Goal: Task Accomplishment & Management: Manage account settings

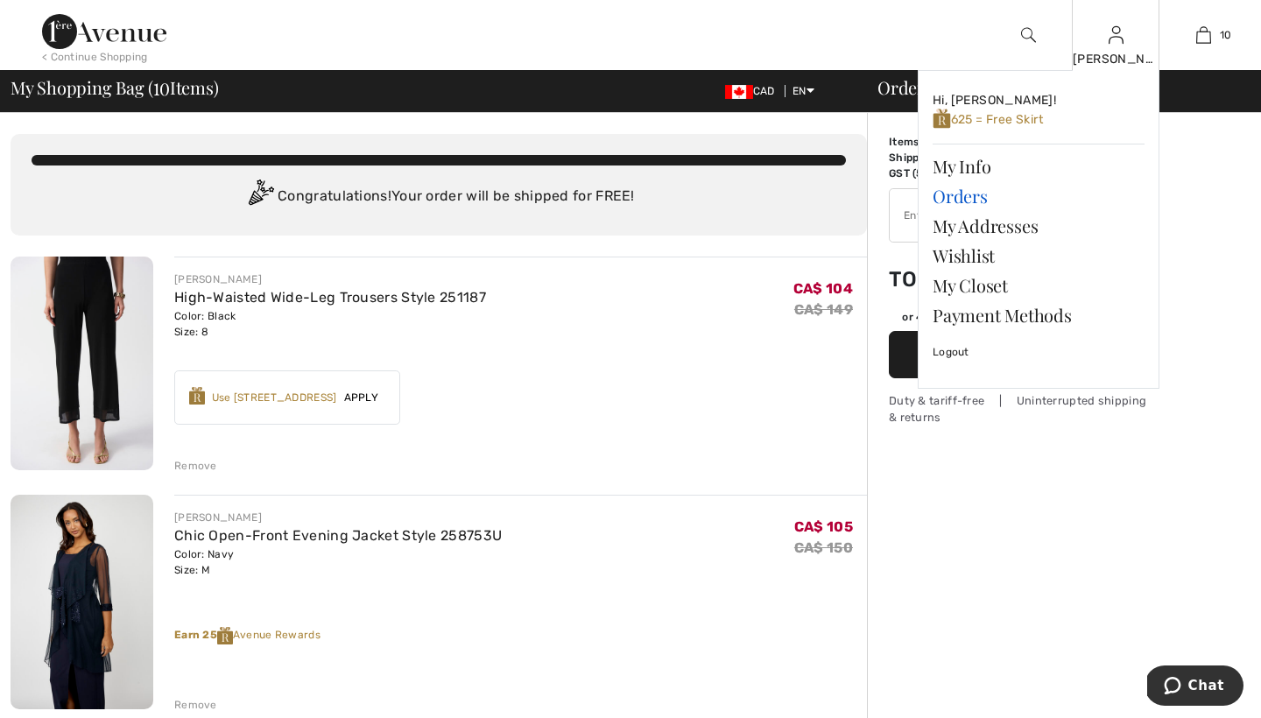
click at [967, 192] on link "Orders" at bounding box center [1038, 196] width 212 height 30
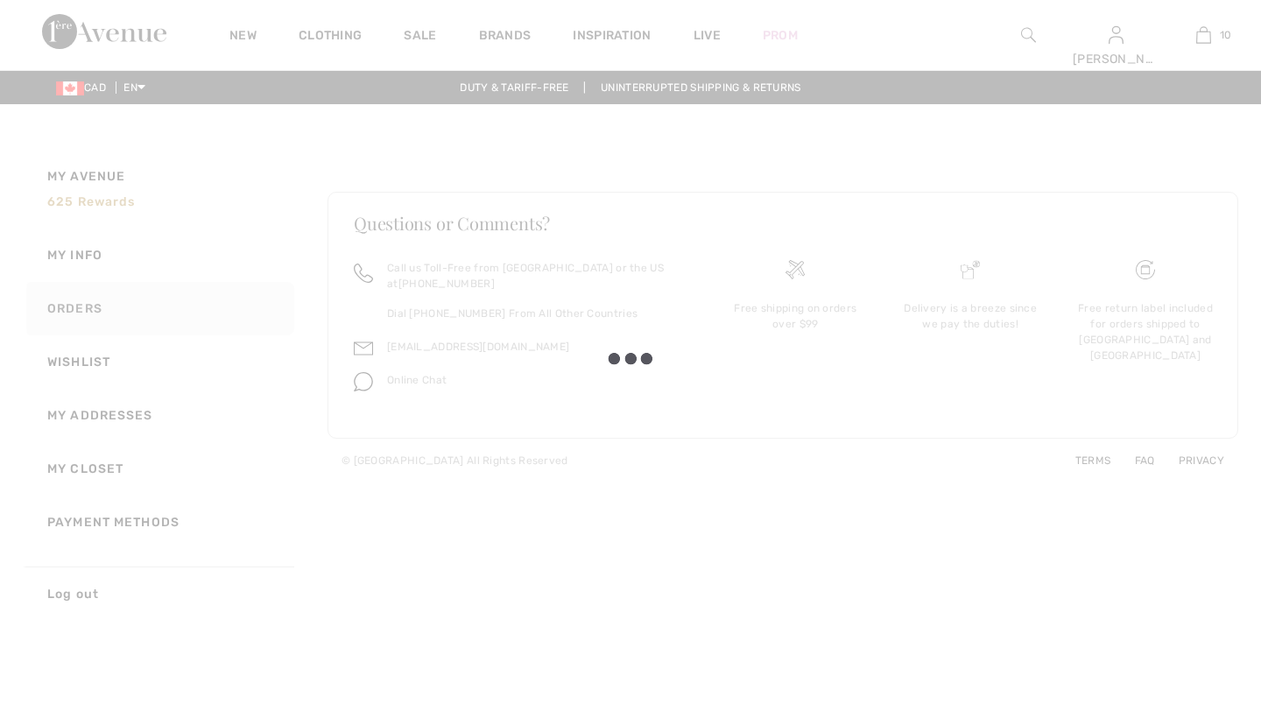
checkbox input "true"
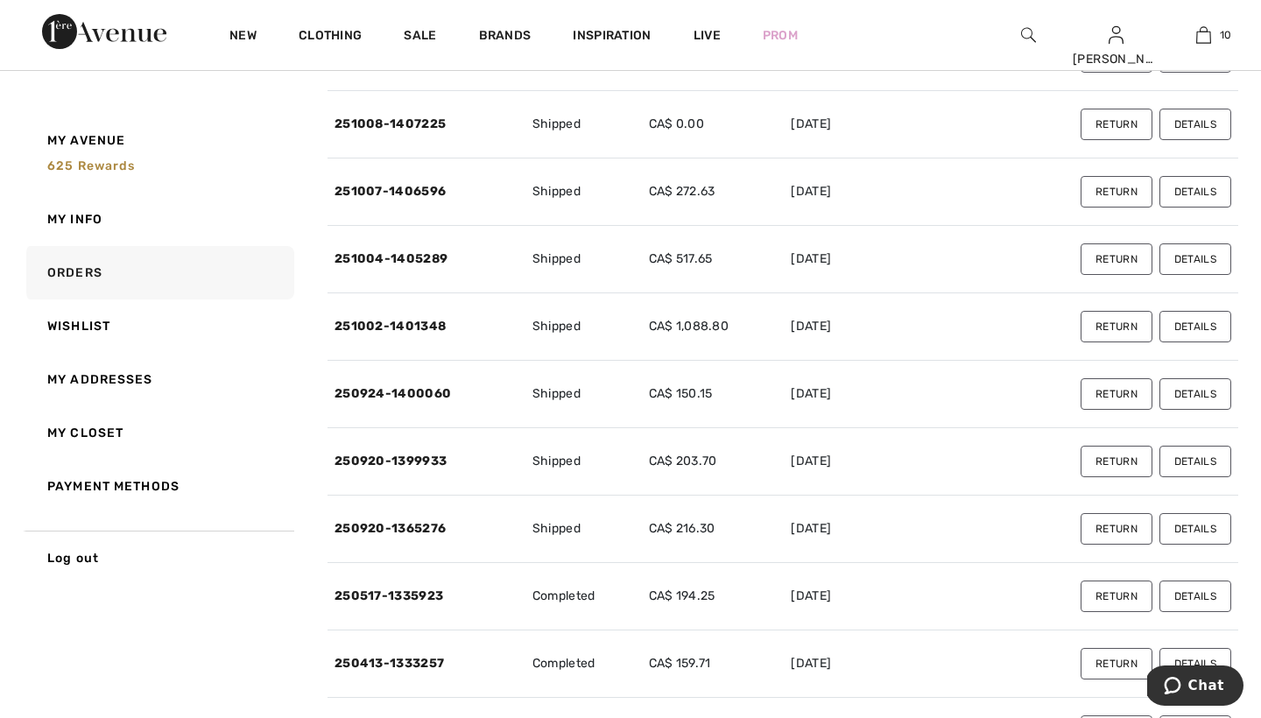
scroll to position [225, 0]
click at [1193, 320] on button "Details" at bounding box center [1195, 325] width 72 height 32
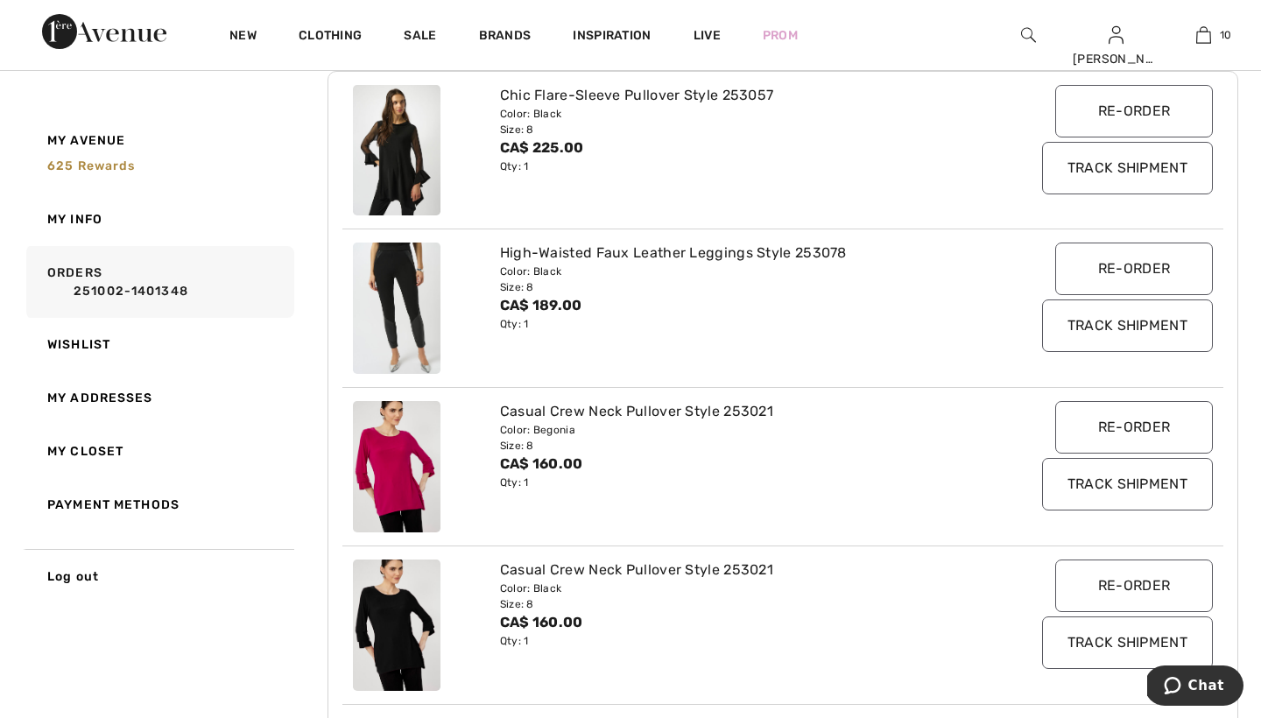
scroll to position [333, 0]
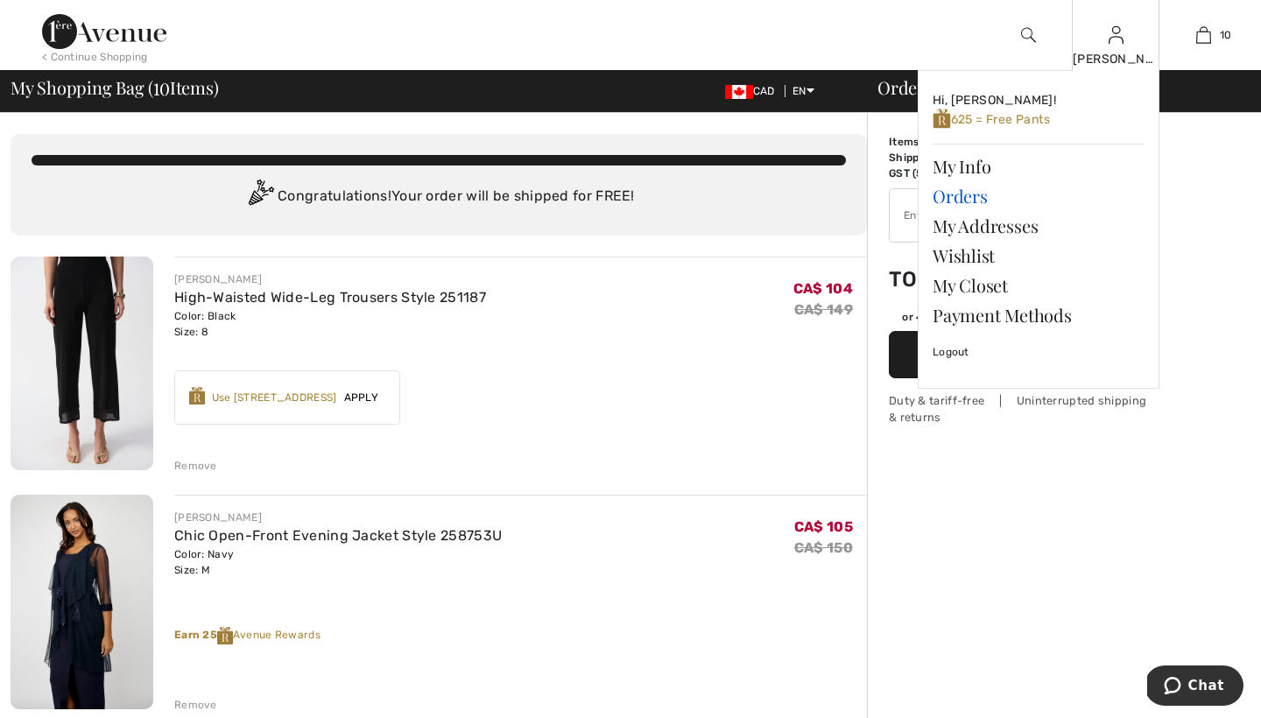
click at [945, 197] on link "Orders" at bounding box center [1038, 196] width 212 height 30
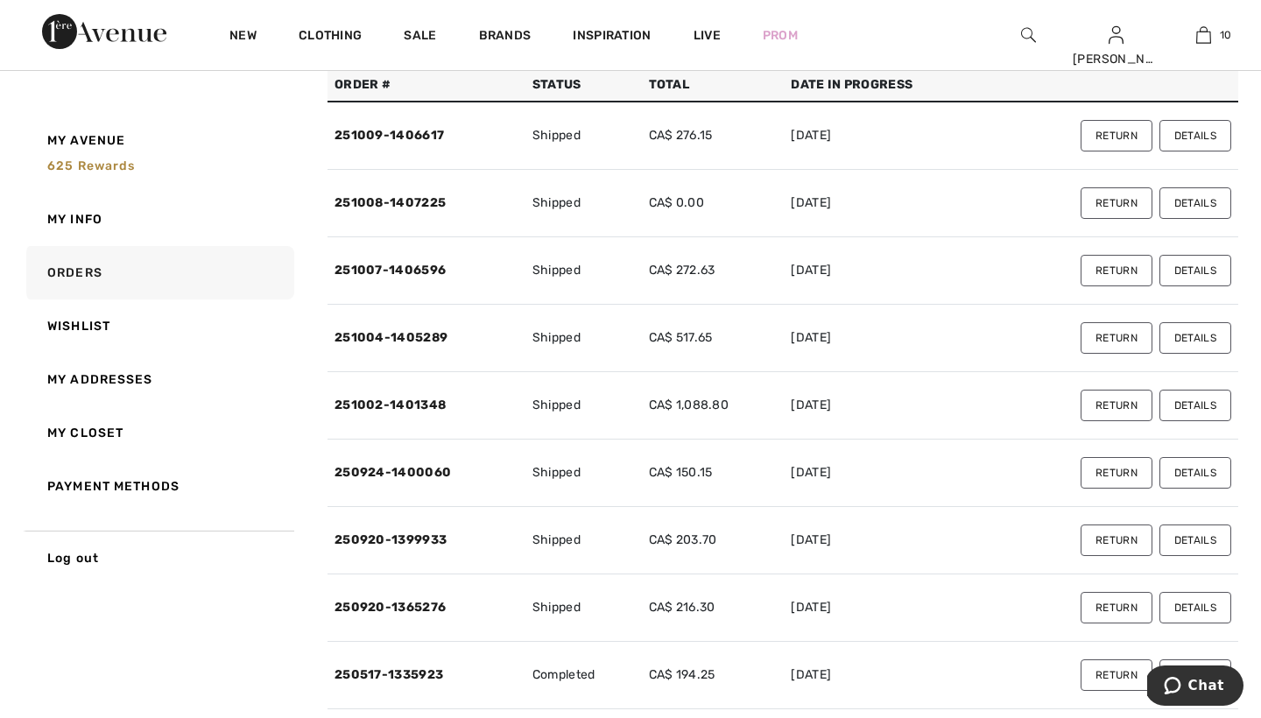
scroll to position [143, 0]
click at [1203, 337] on button "Details" at bounding box center [1195, 340] width 72 height 32
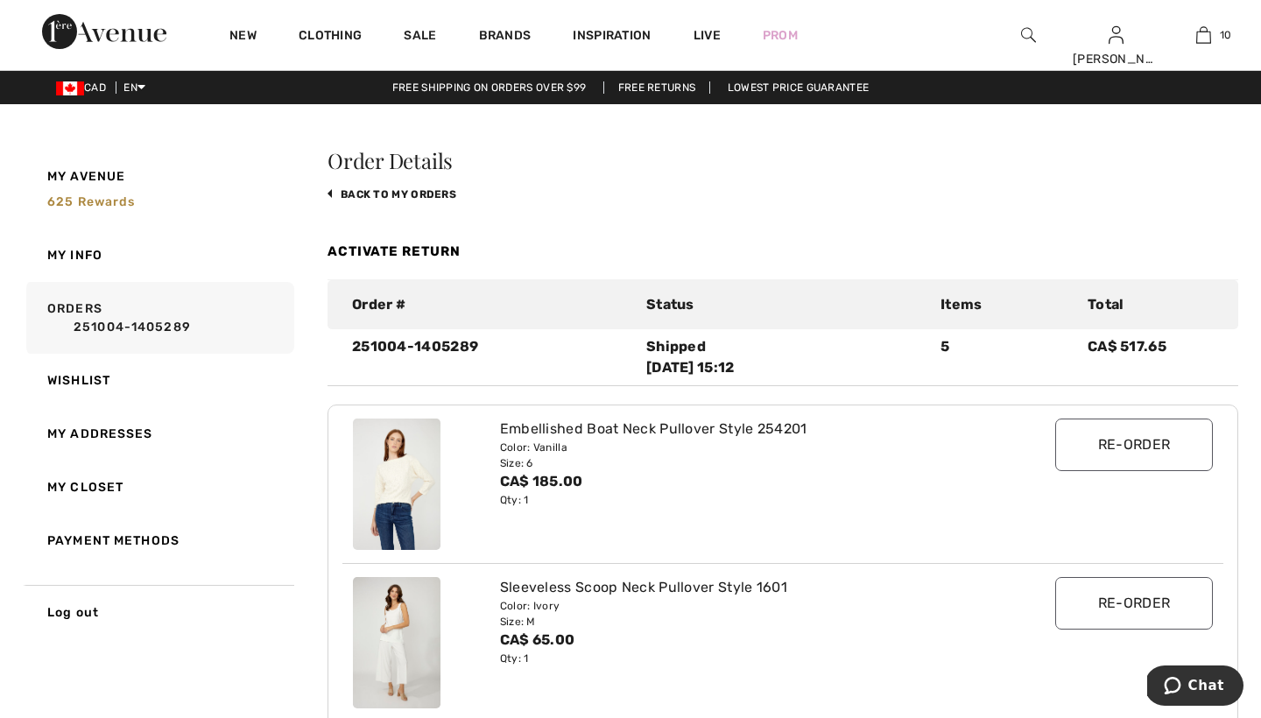
scroll to position [0, 0]
click at [379, 190] on link "back to My Orders" at bounding box center [391, 194] width 129 height 12
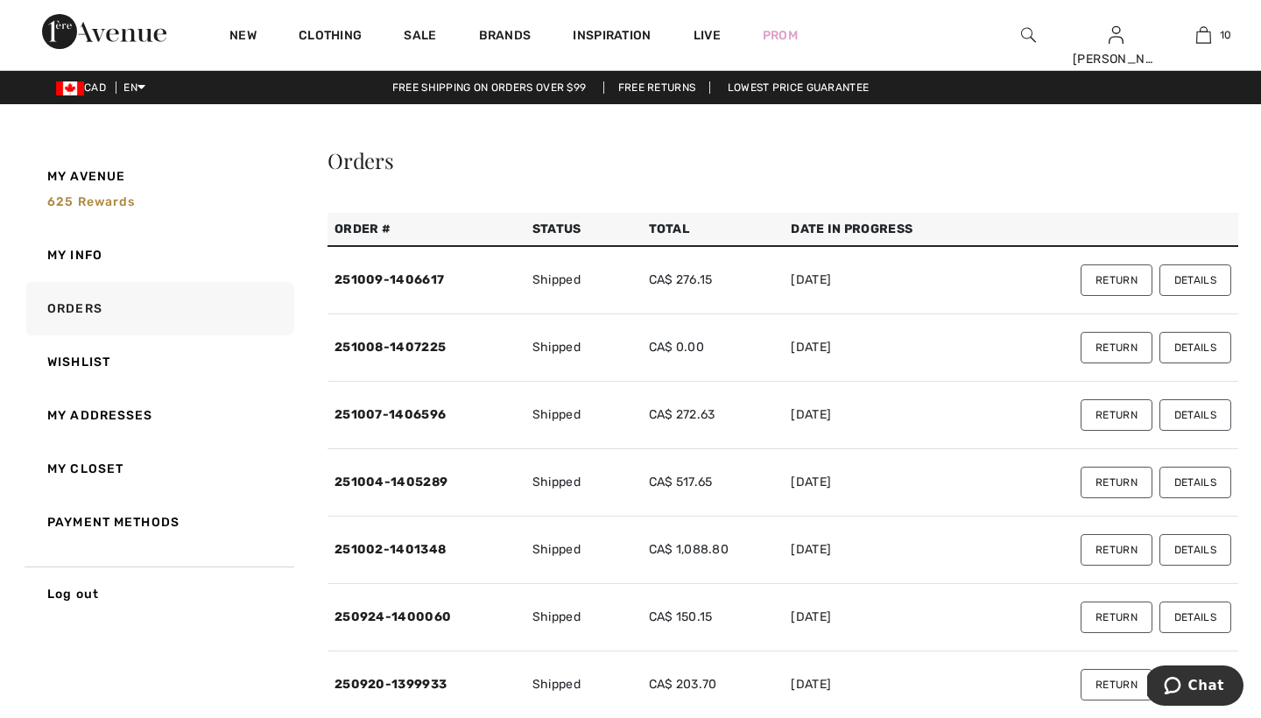
click at [1117, 415] on button "Return" at bounding box center [1116, 415] width 72 height 32
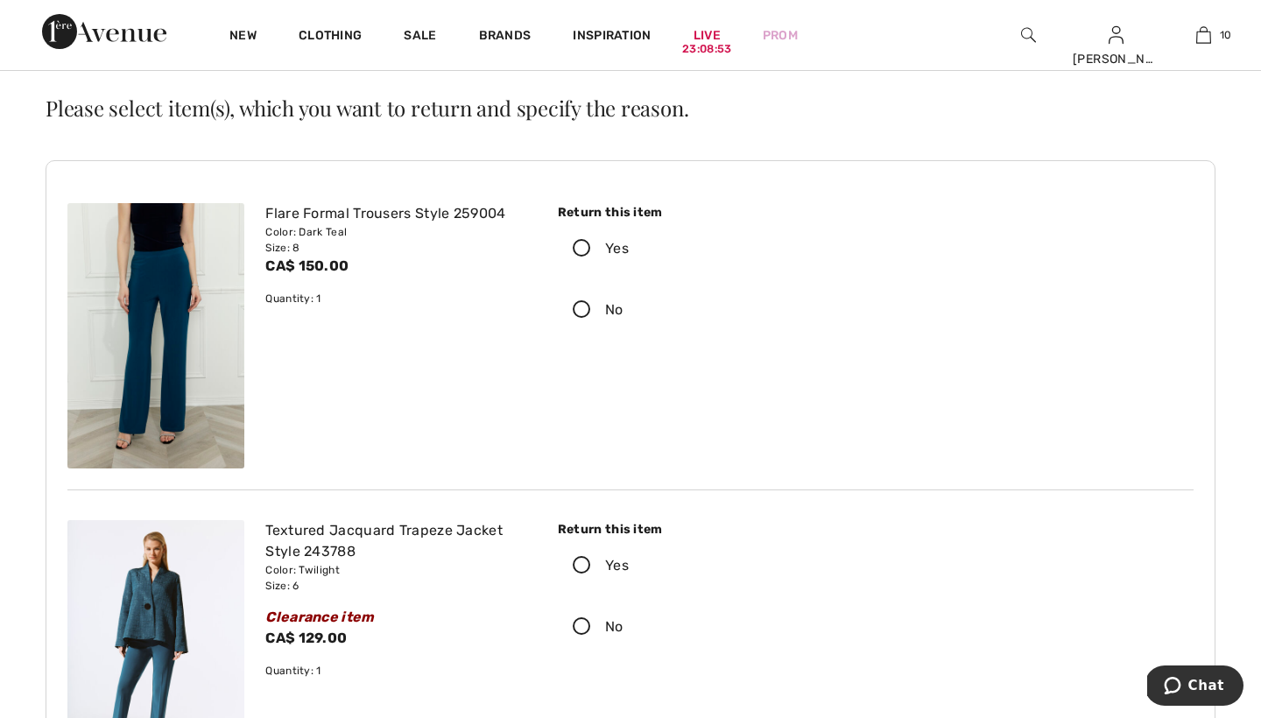
scroll to position [55, 0]
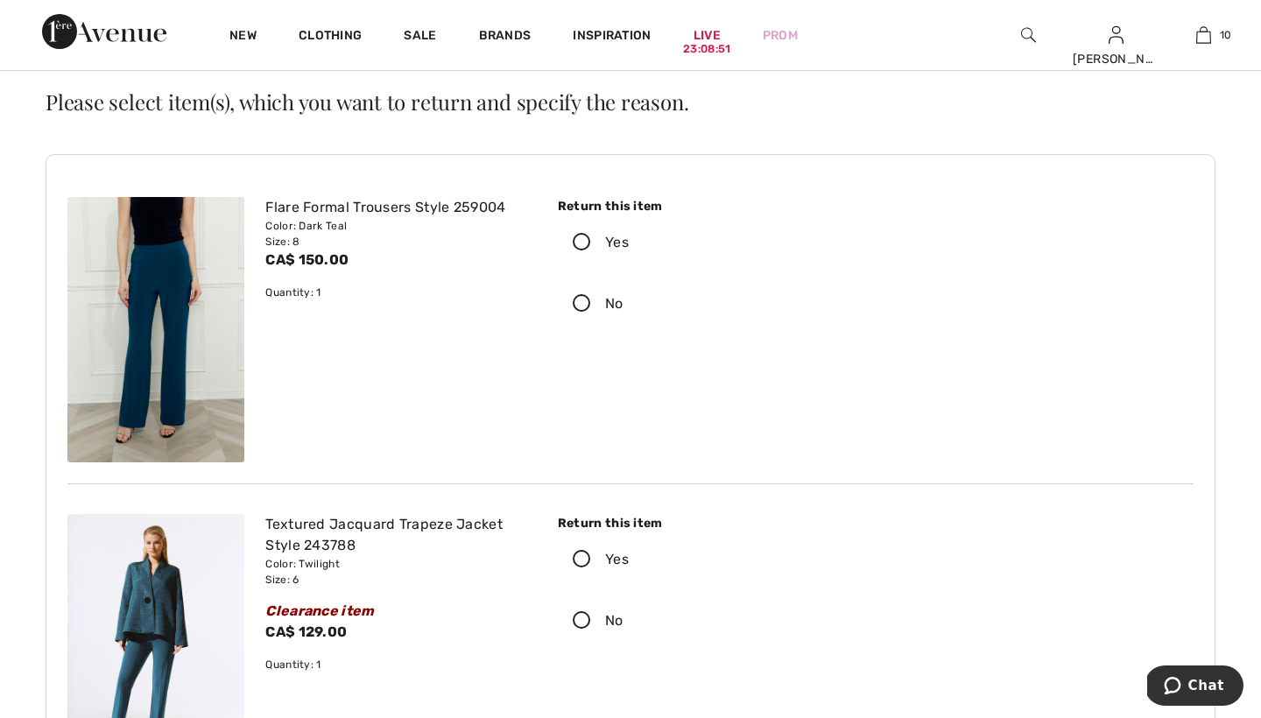
click at [586, 244] on icon at bounding box center [582, 243] width 46 height 18
click at [629, 244] on input "Yes" at bounding box center [634, 242] width 11 height 53
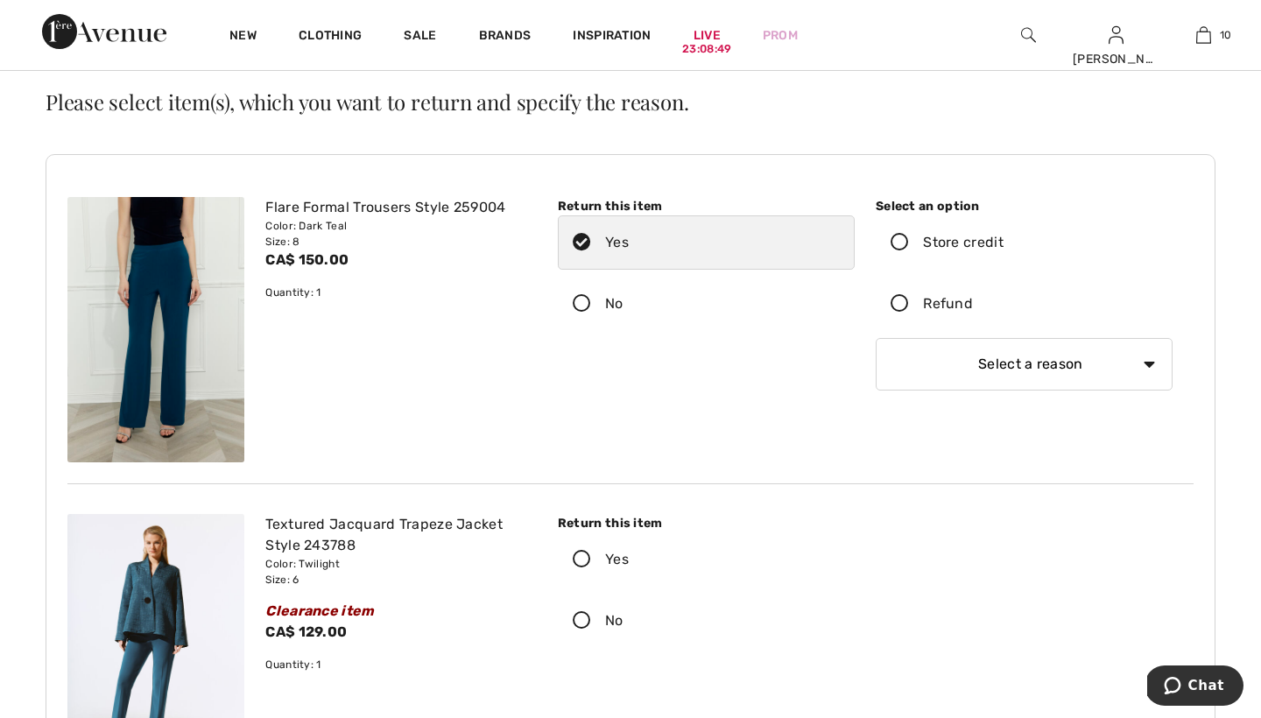
click at [899, 301] on icon at bounding box center [899, 304] width 46 height 18
click at [973, 301] on input "Refund" at bounding box center [978, 304] width 11 height 53
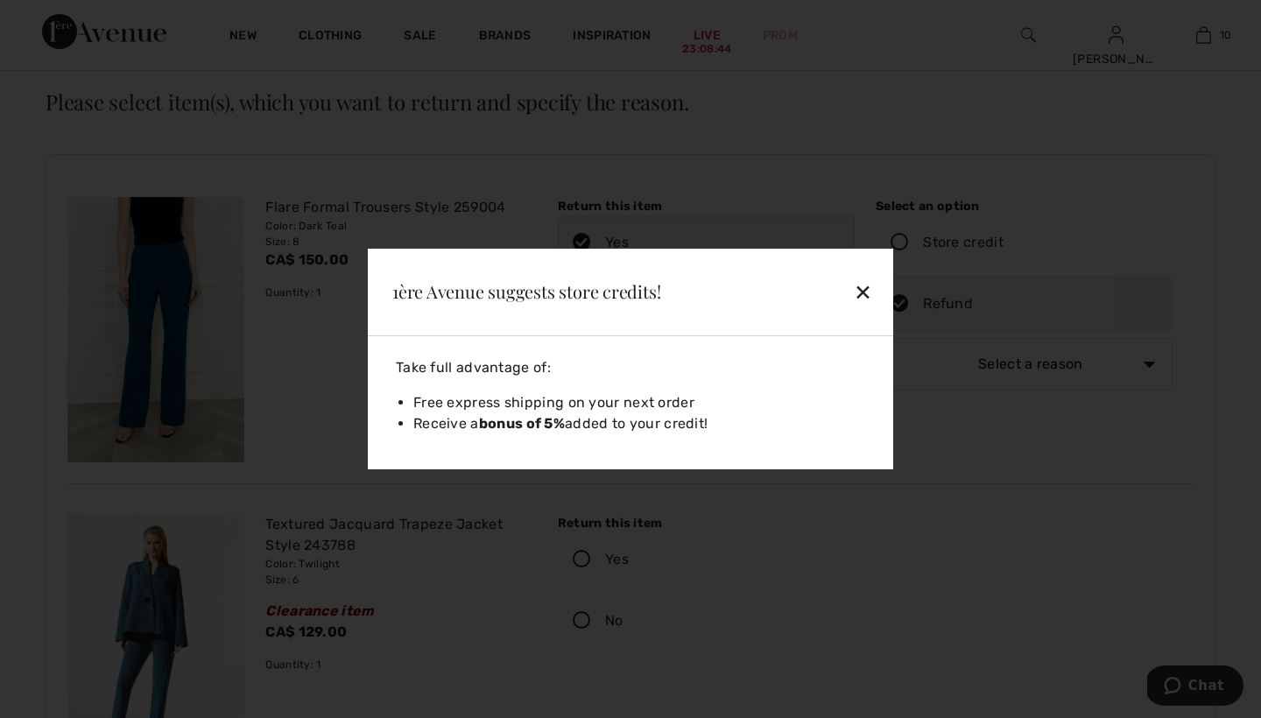
click at [859, 291] on div "✕" at bounding box center [822, 291] width 114 height 37
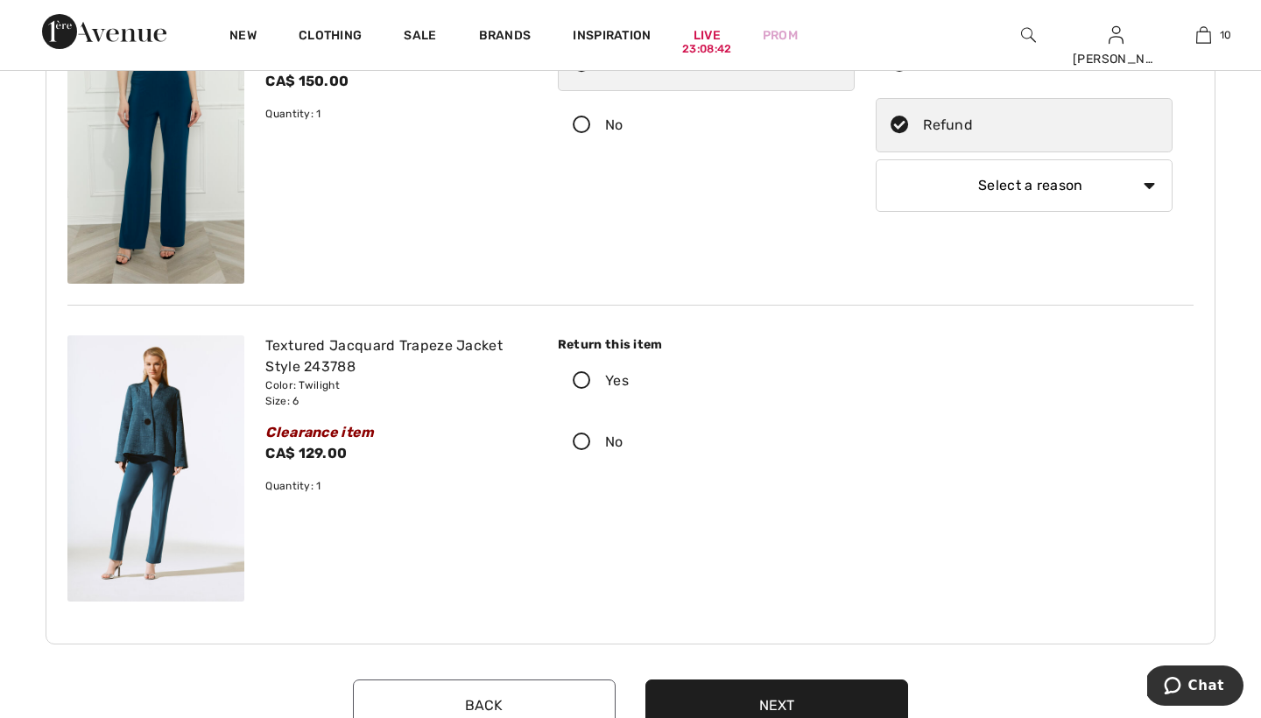
scroll to position [235, 0]
click at [586, 376] on icon at bounding box center [582, 380] width 46 height 18
click at [629, 376] on input "Yes" at bounding box center [634, 380] width 11 height 53
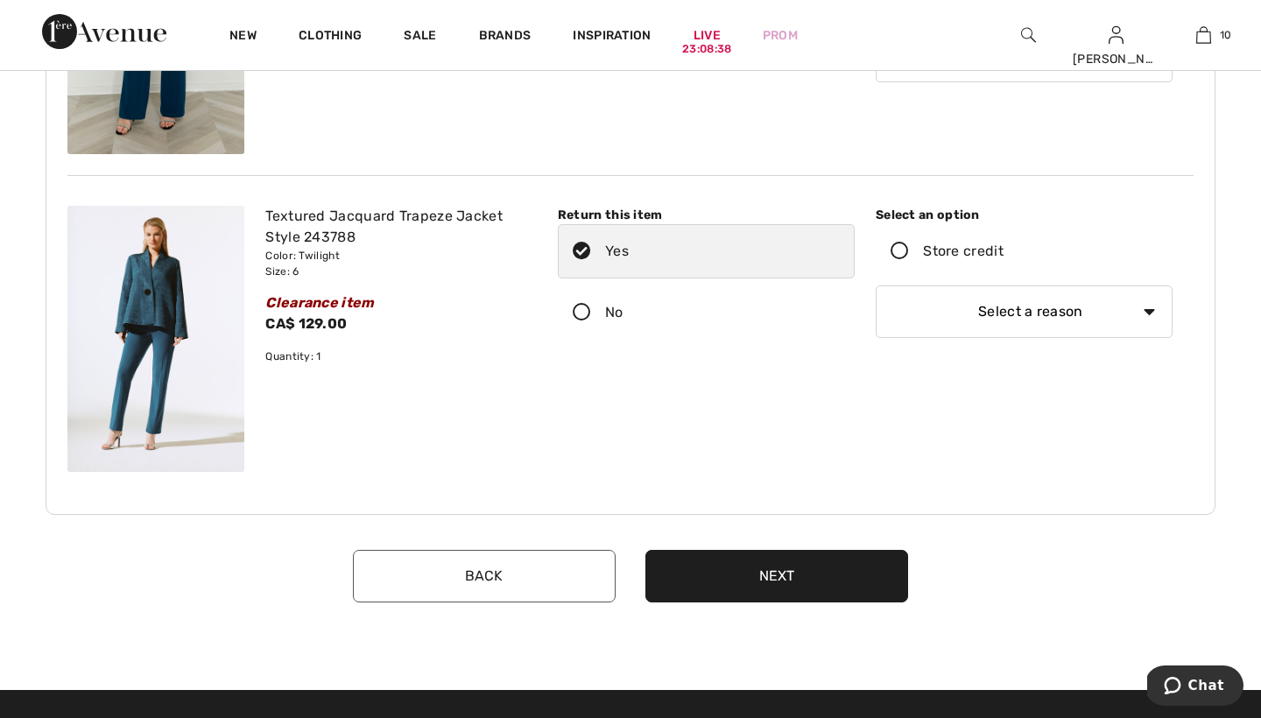
scroll to position [376, 0]
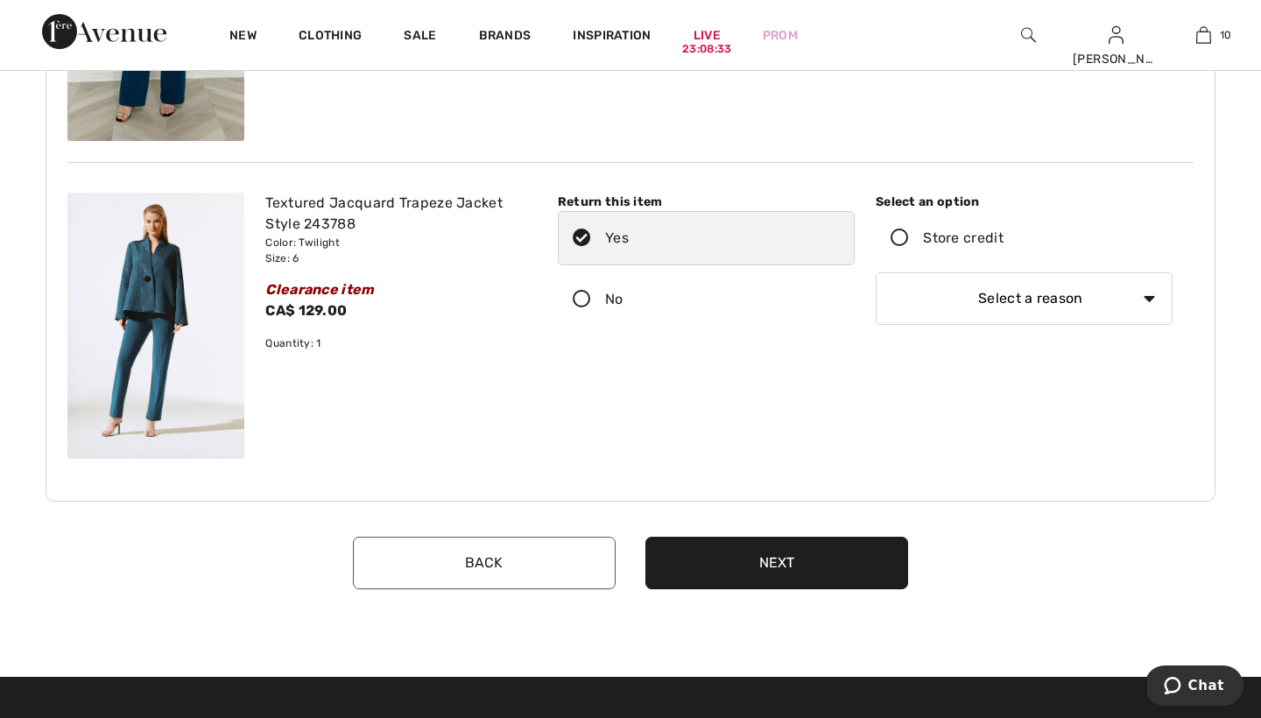
click at [896, 240] on icon at bounding box center [899, 238] width 46 height 18
click at [1003, 240] on input "Store credit" at bounding box center [1008, 238] width 11 height 53
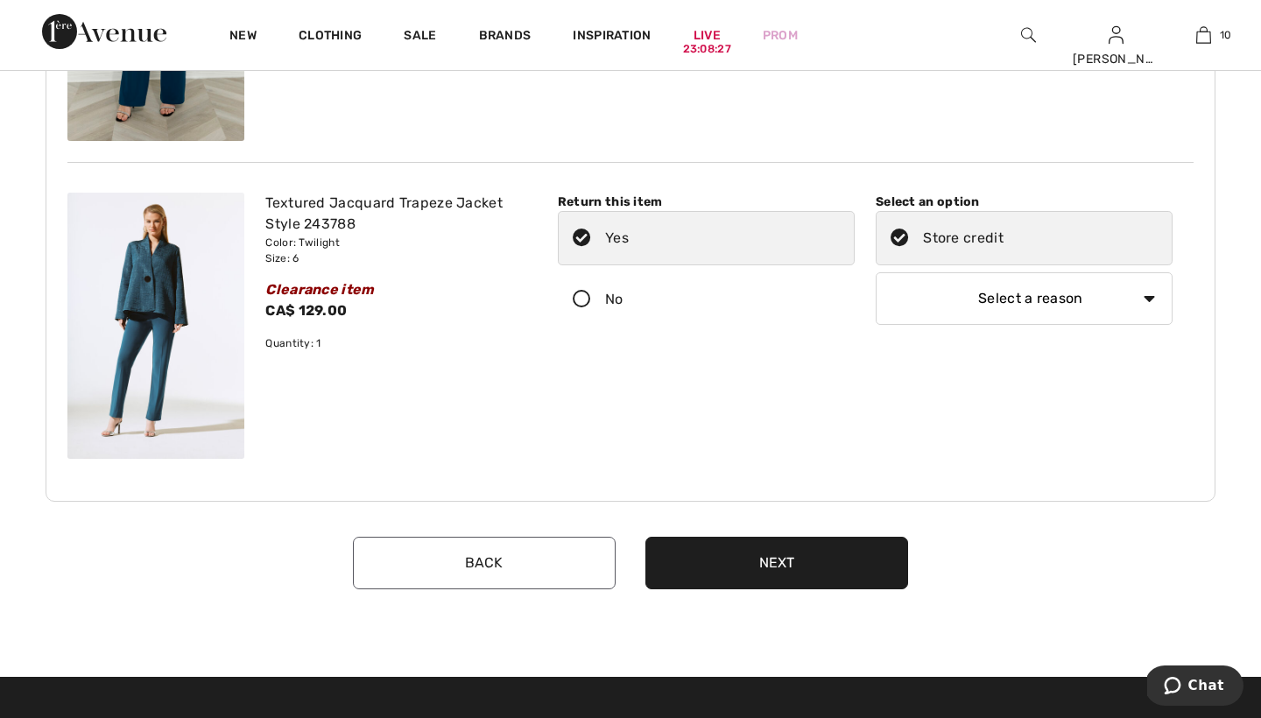
select select "4"
click at [775, 560] on button "Next" at bounding box center [776, 563] width 263 height 53
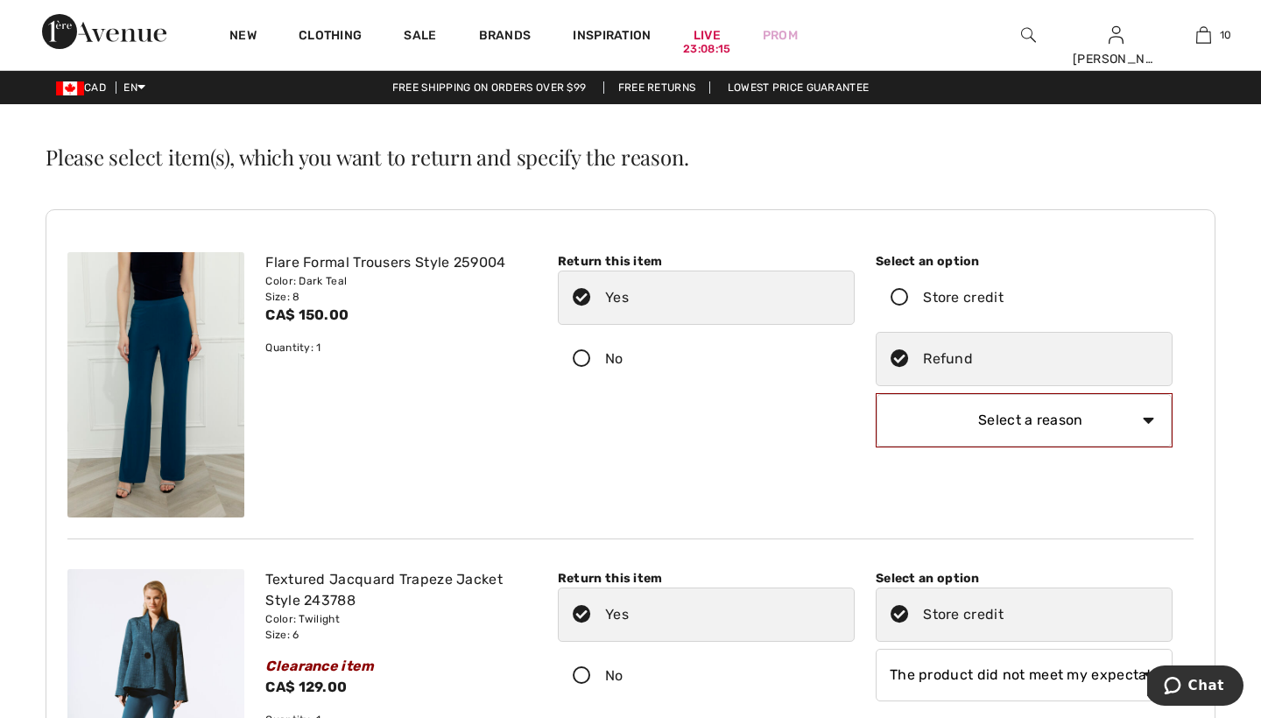
scroll to position [0, 0]
select select "6"
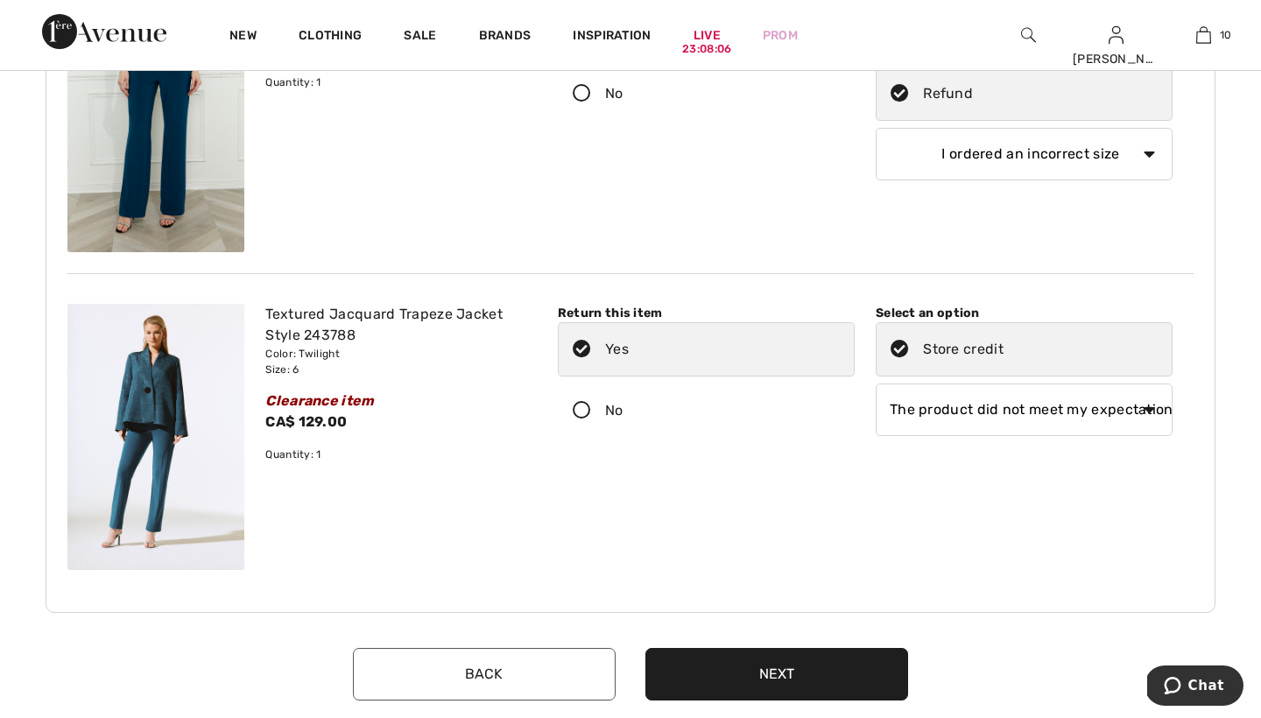
scroll to position [270, 0]
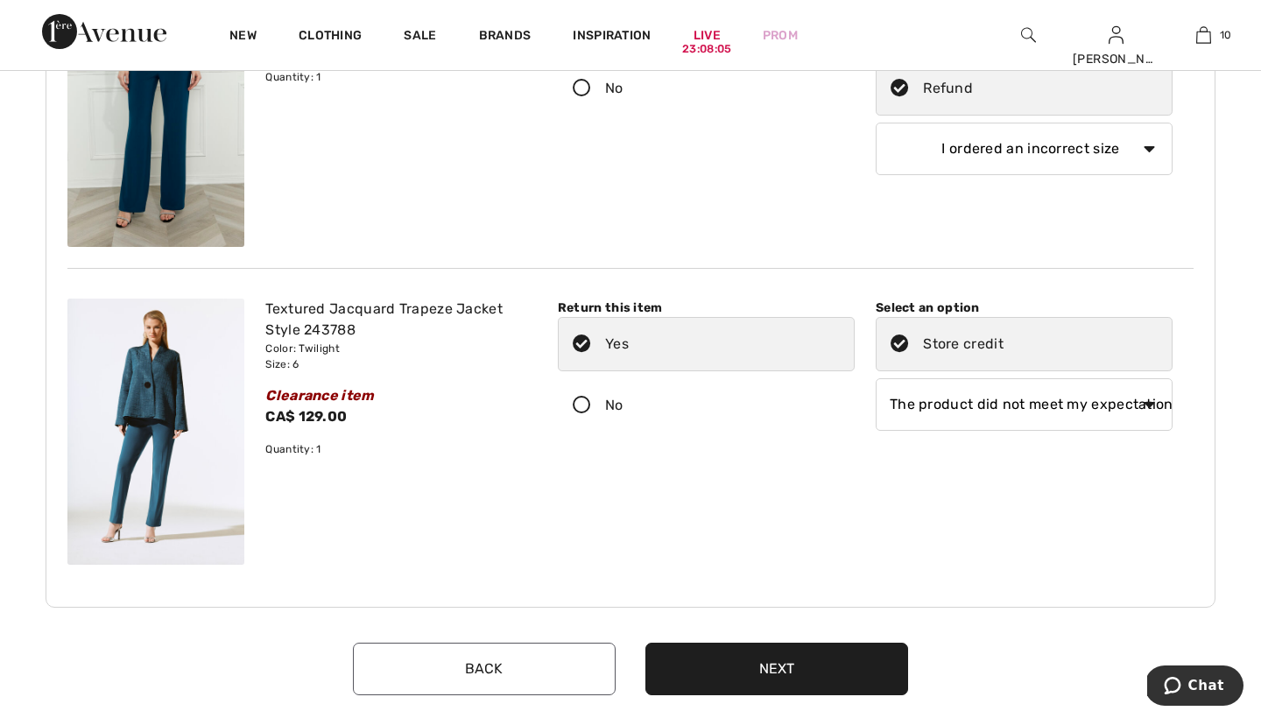
click at [779, 664] on button "Next" at bounding box center [776, 669] width 263 height 53
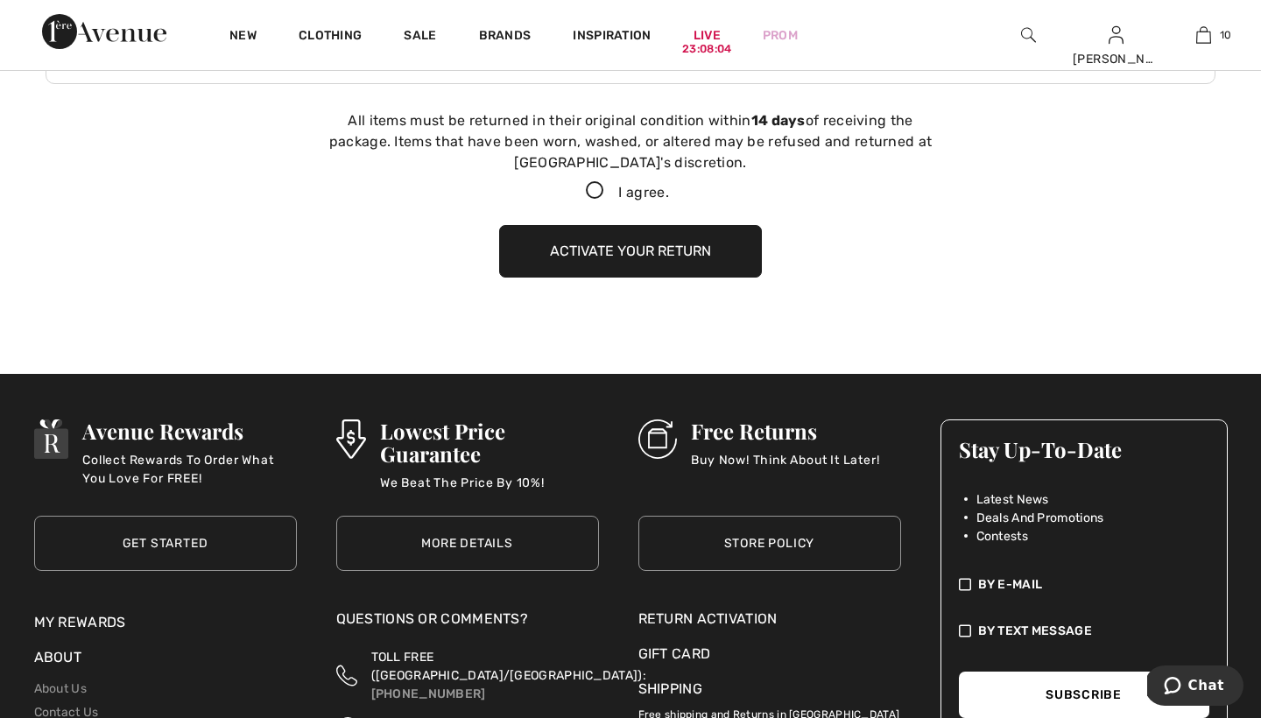
scroll to position [798, 0]
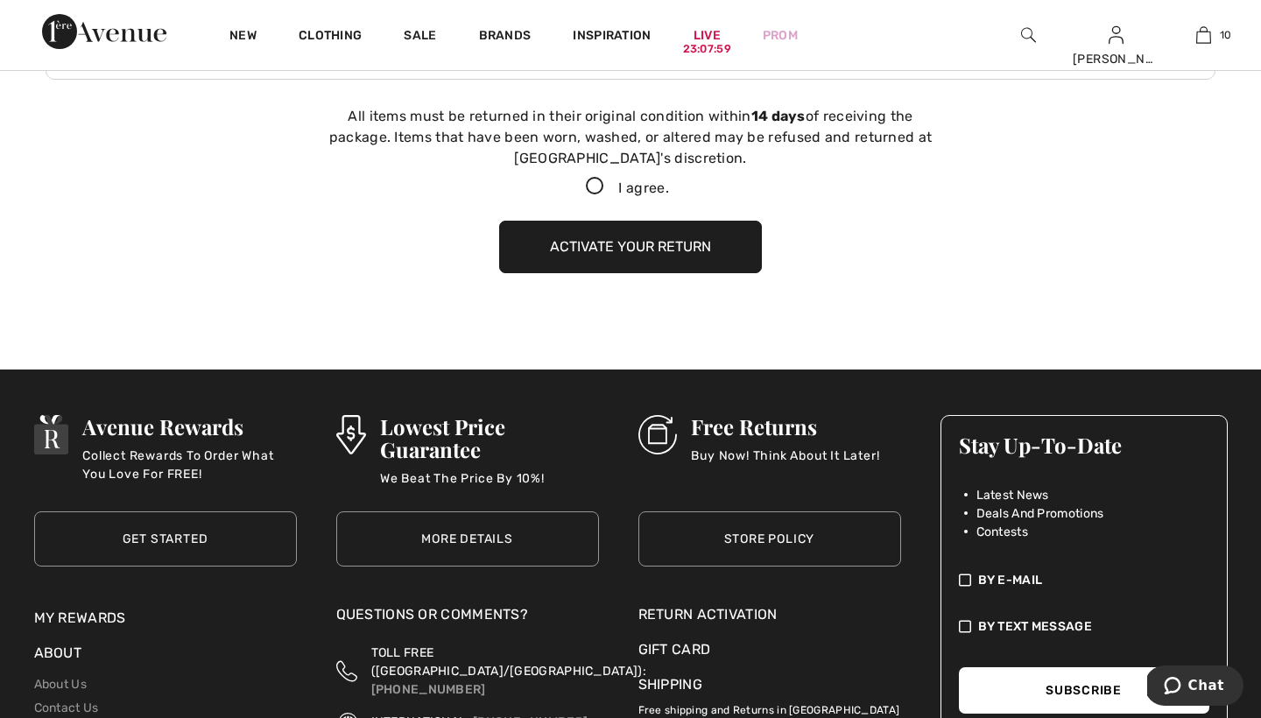
click at [595, 181] on icon at bounding box center [595, 187] width 46 height 18
click at [669, 181] on input "I agree." at bounding box center [674, 186] width 11 height 11
checkbox input "true"
click at [662, 246] on button "Activate your return" at bounding box center [630, 247] width 263 height 53
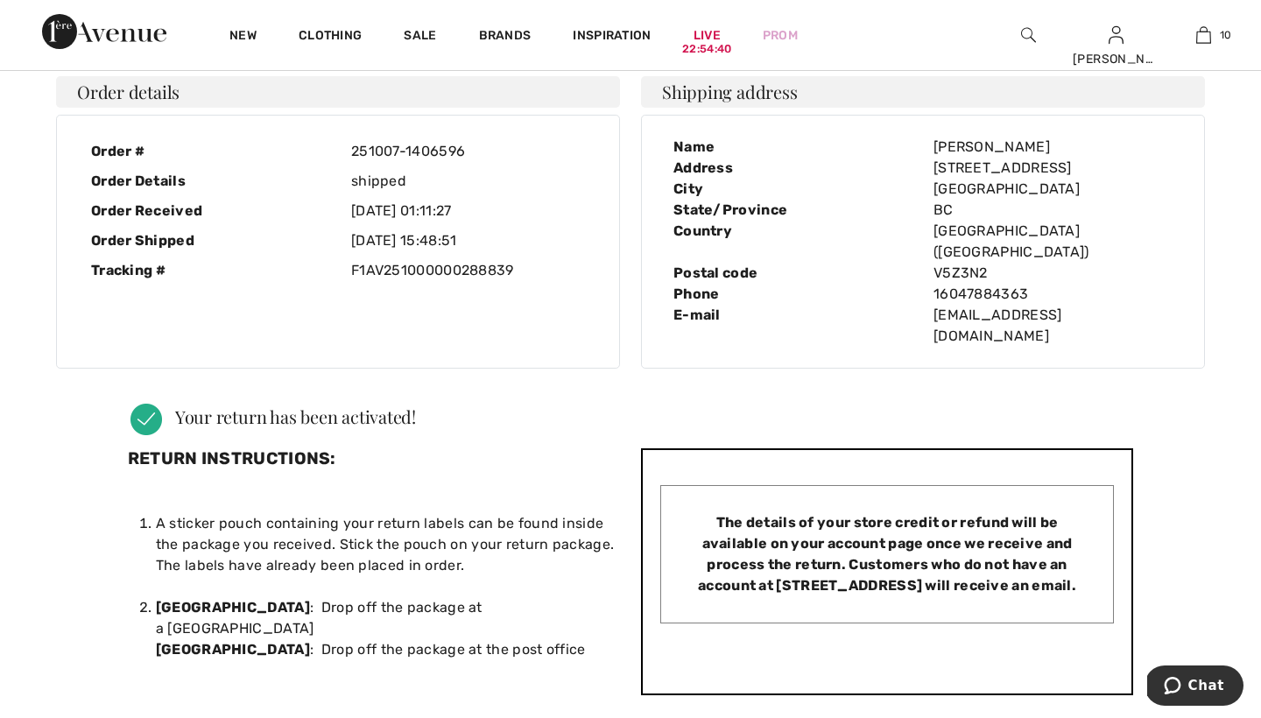
scroll to position [0, 0]
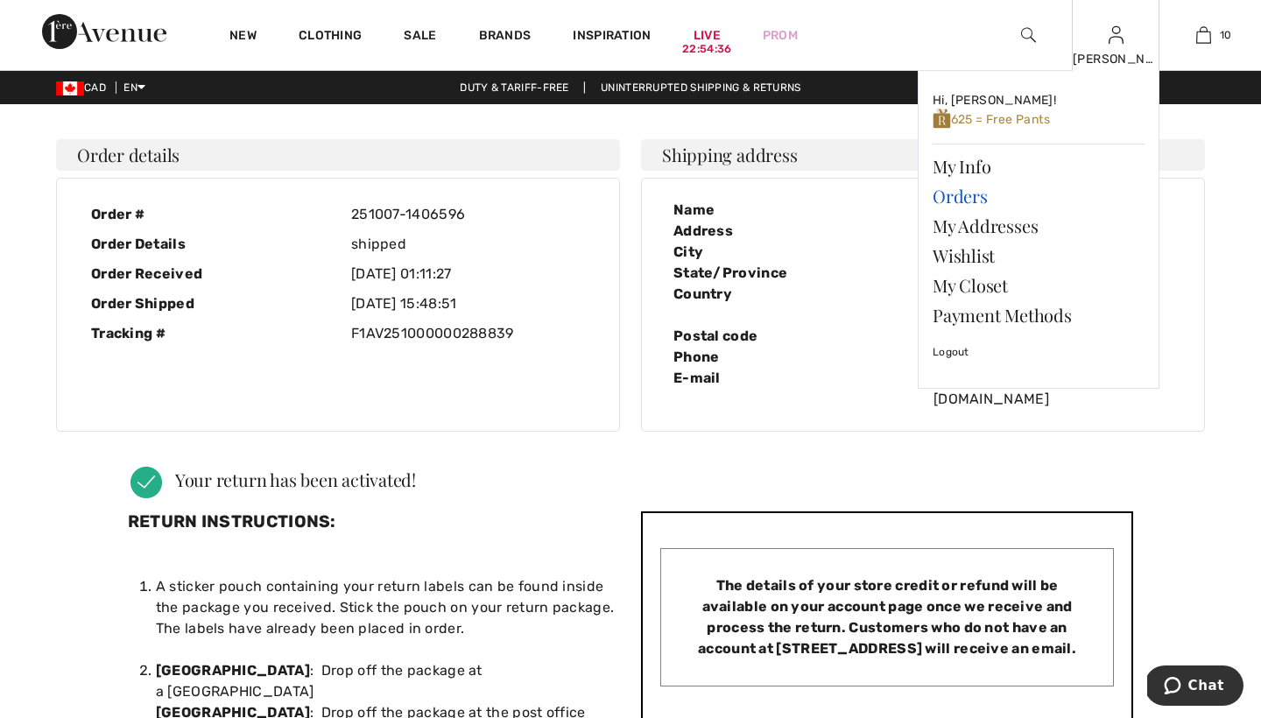
click at [957, 194] on link "Orders" at bounding box center [1038, 196] width 212 height 30
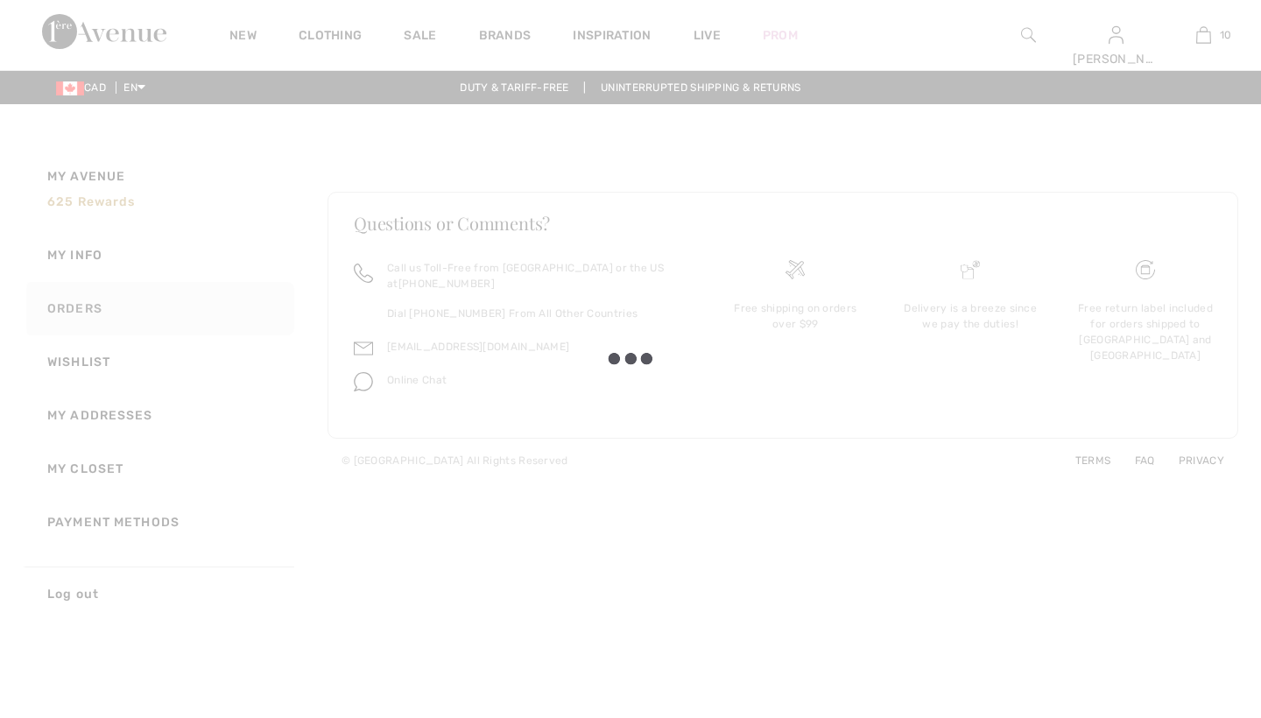
checkbox input "true"
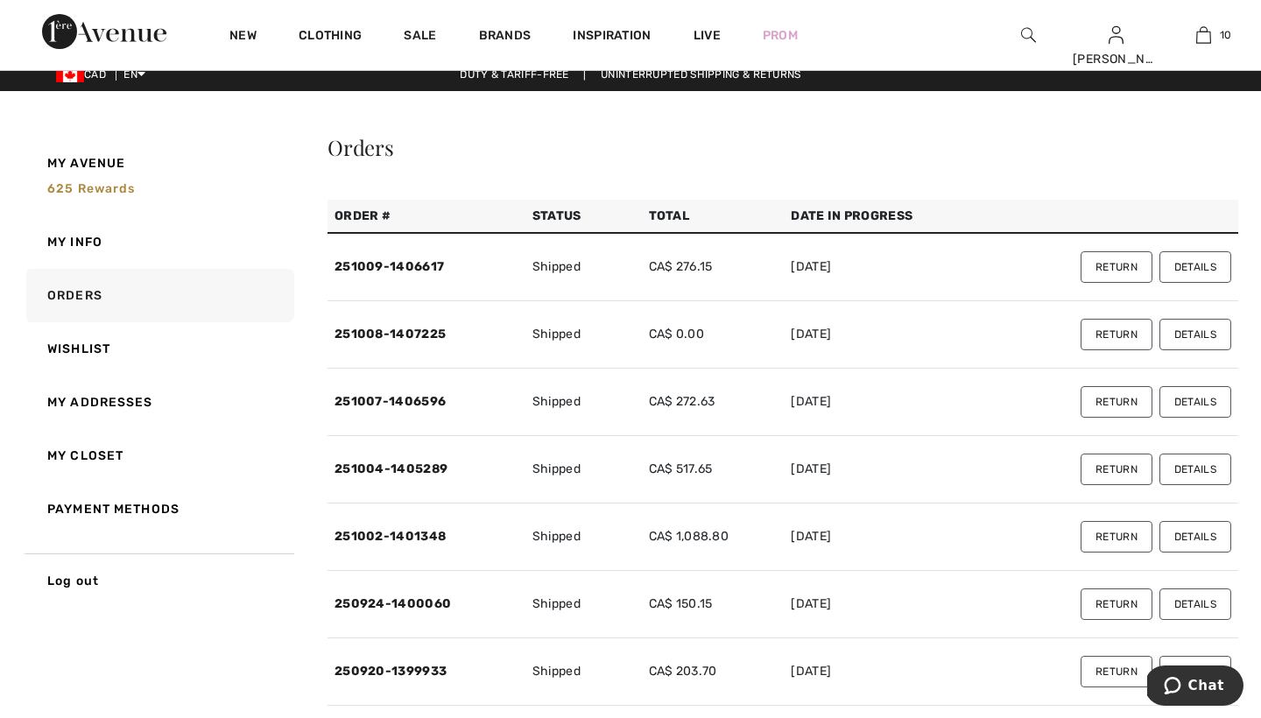
scroll to position [13, 0]
click at [1198, 265] on button "Details" at bounding box center [1195, 267] width 72 height 32
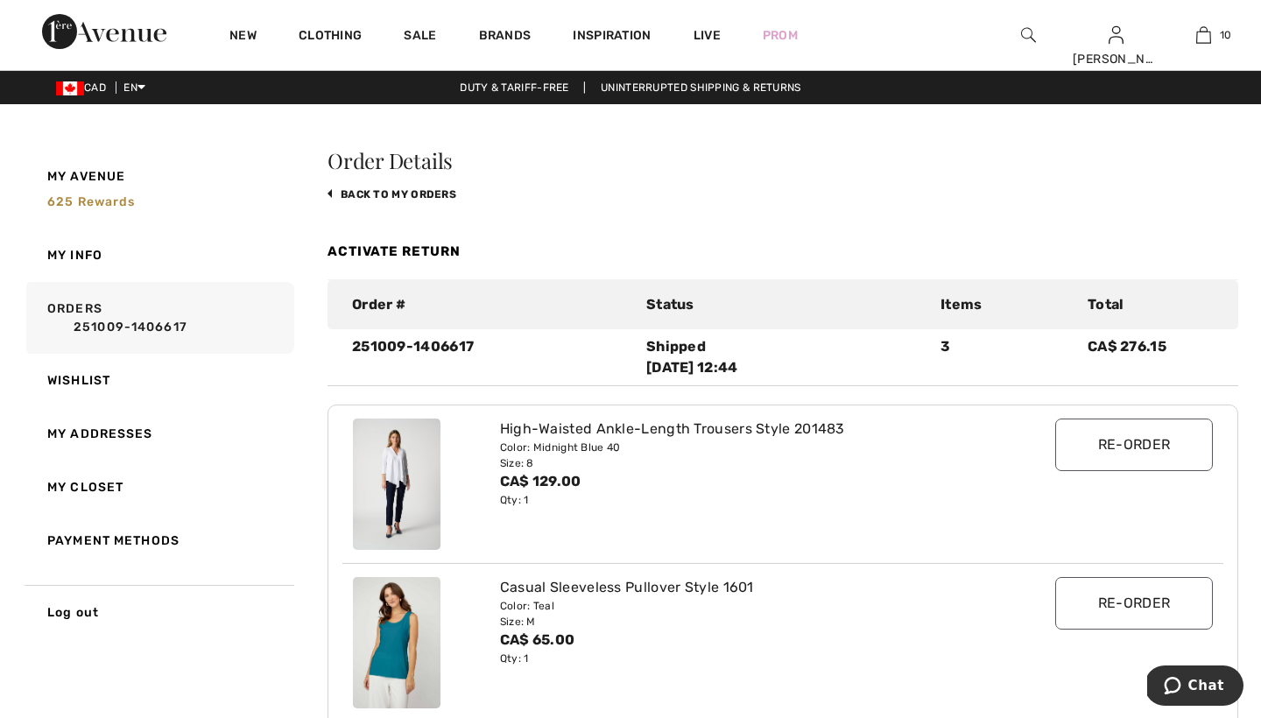
scroll to position [0, 0]
click at [365, 193] on link "back to My Orders" at bounding box center [391, 194] width 129 height 12
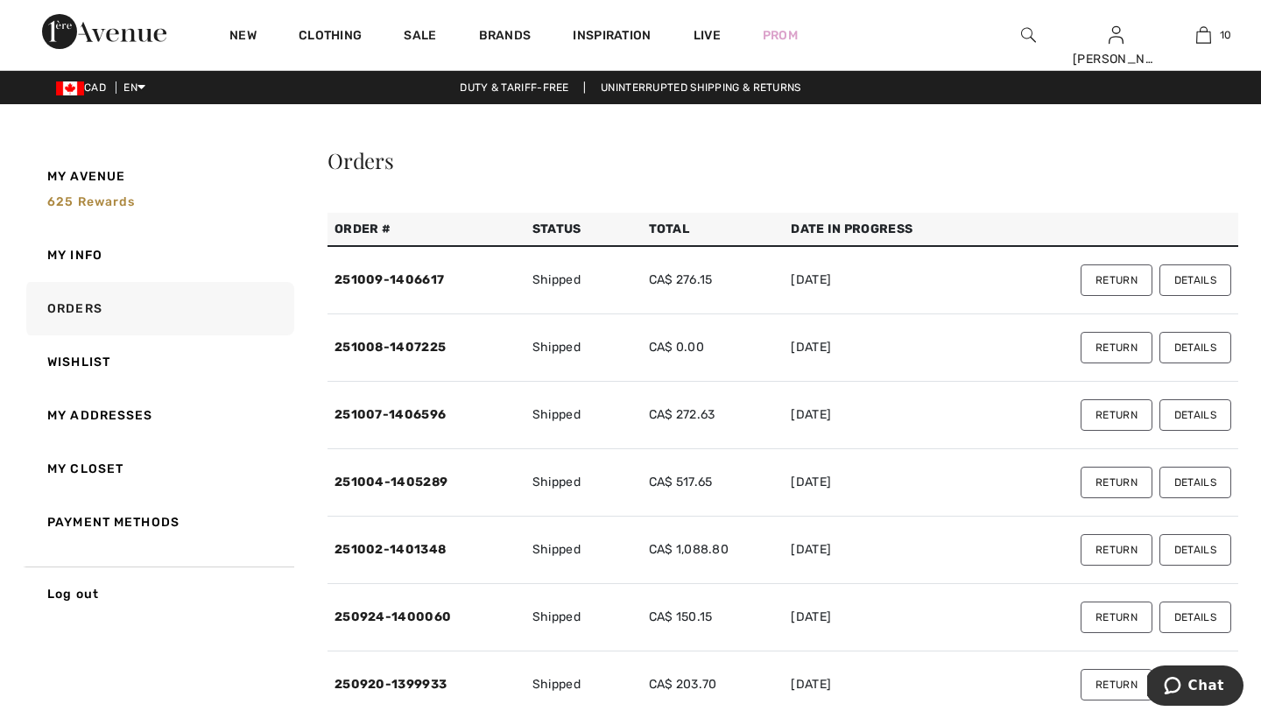
scroll to position [53, 0]
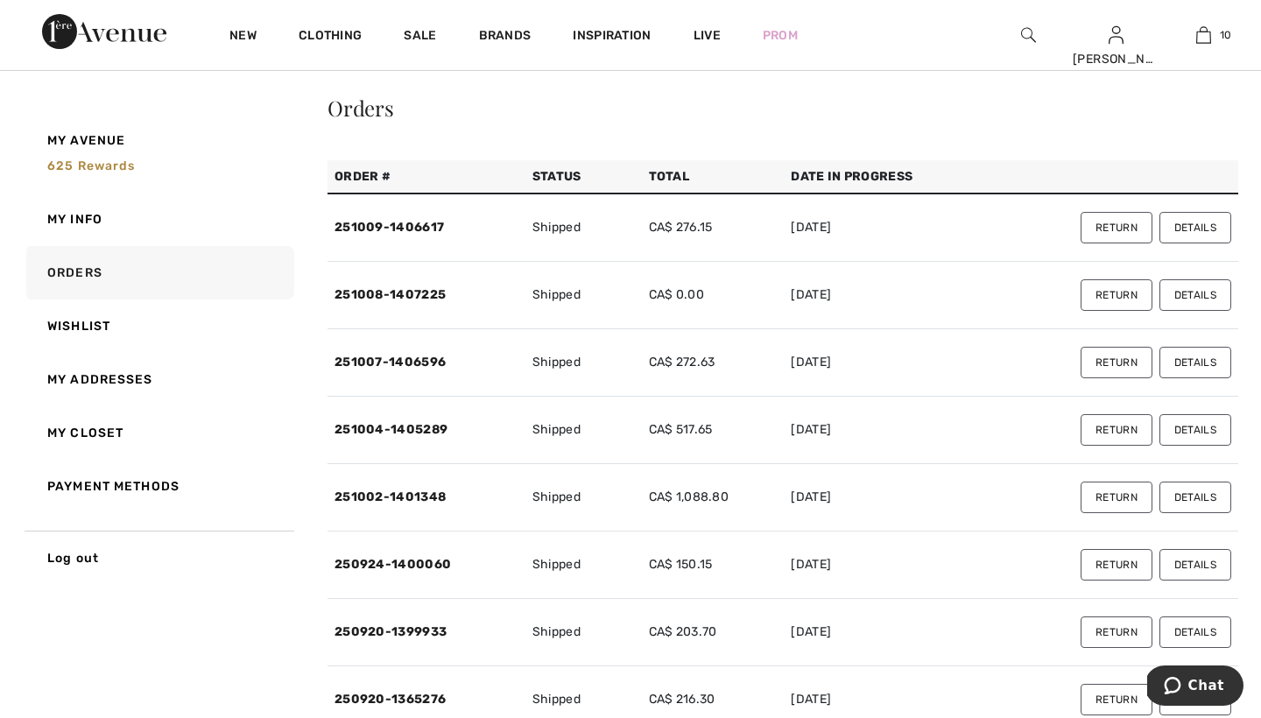
click at [1191, 362] on button "Details" at bounding box center [1195, 363] width 72 height 32
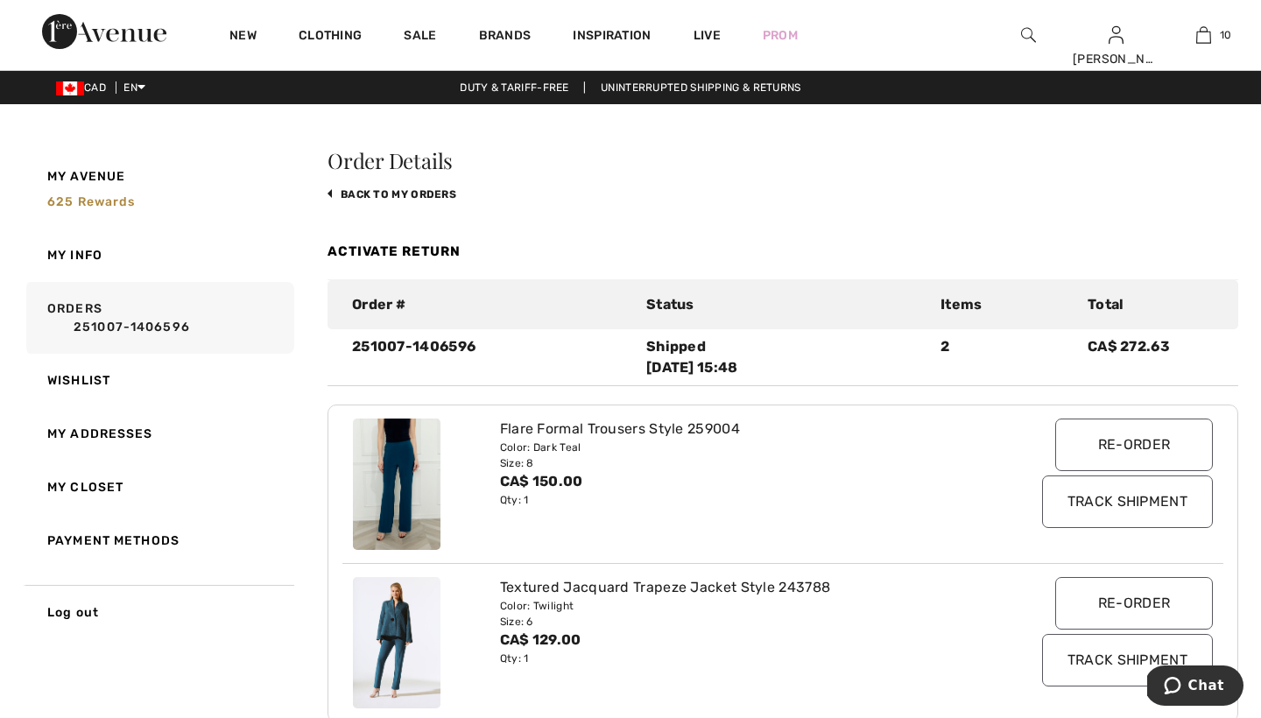
scroll to position [0, 0]
click at [432, 192] on link "back to My Orders" at bounding box center [391, 194] width 129 height 12
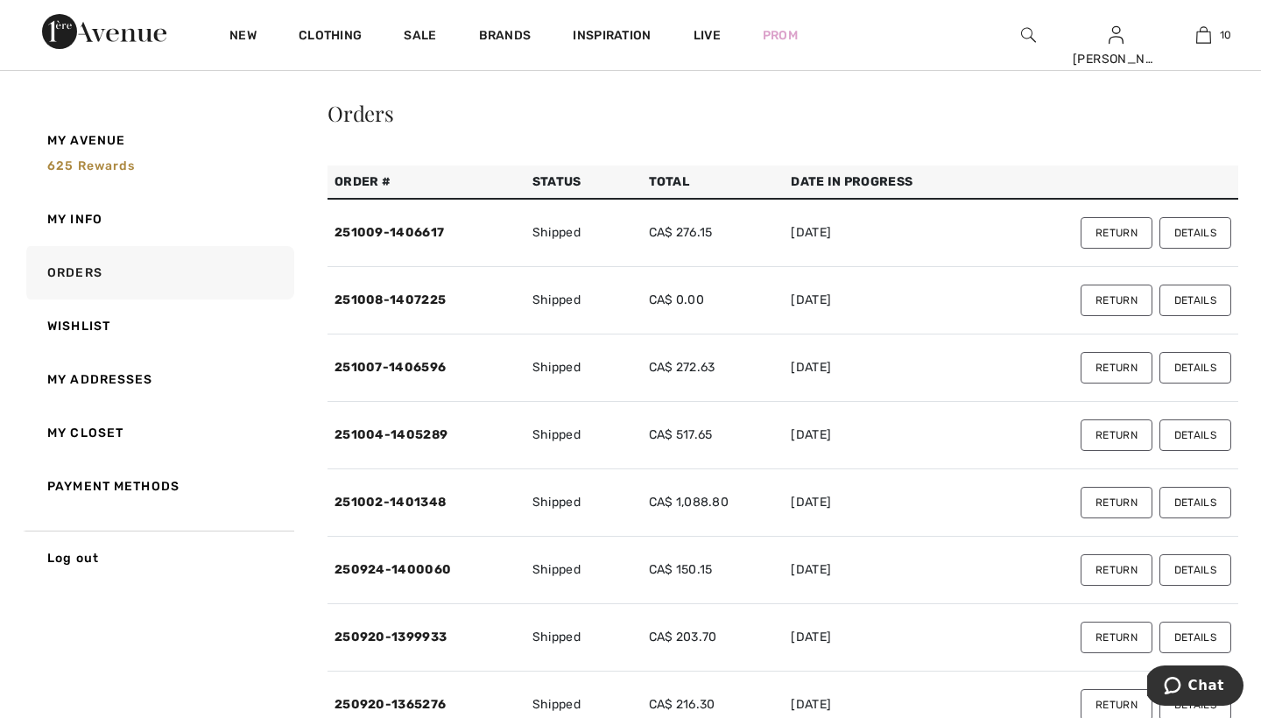
scroll to position [50, 0]
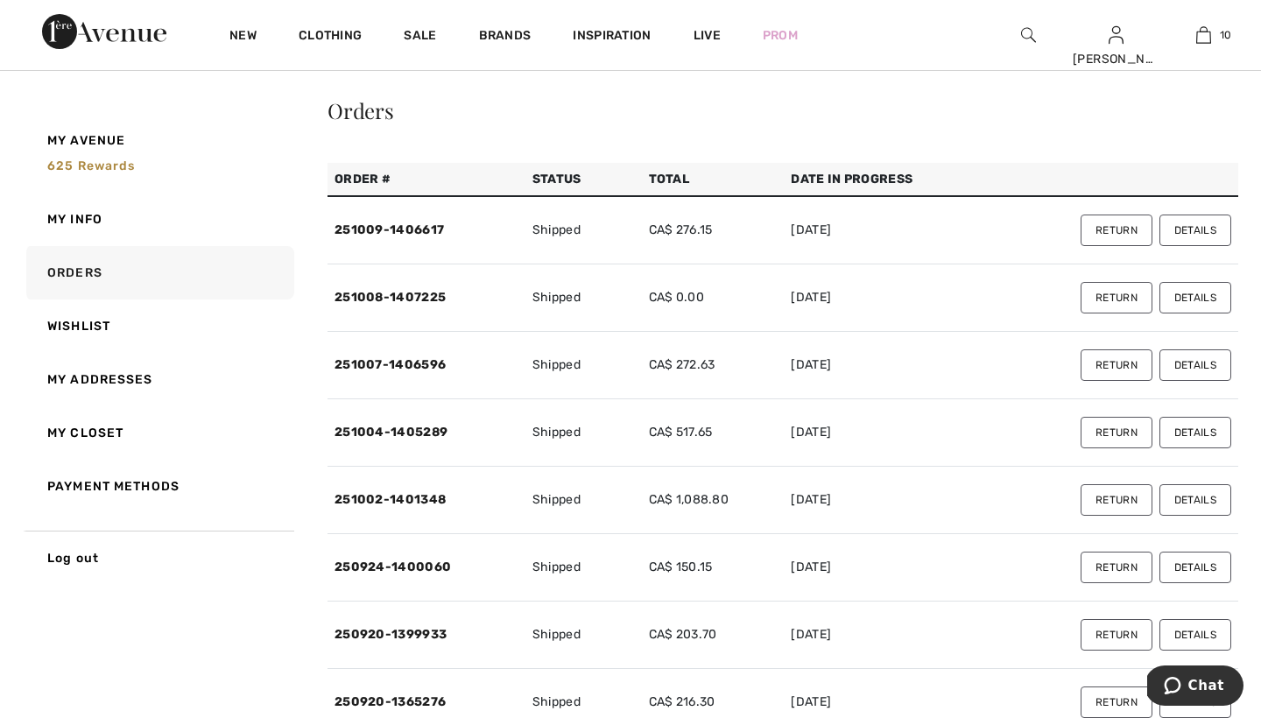
click at [1194, 358] on button "Details" at bounding box center [1195, 365] width 72 height 32
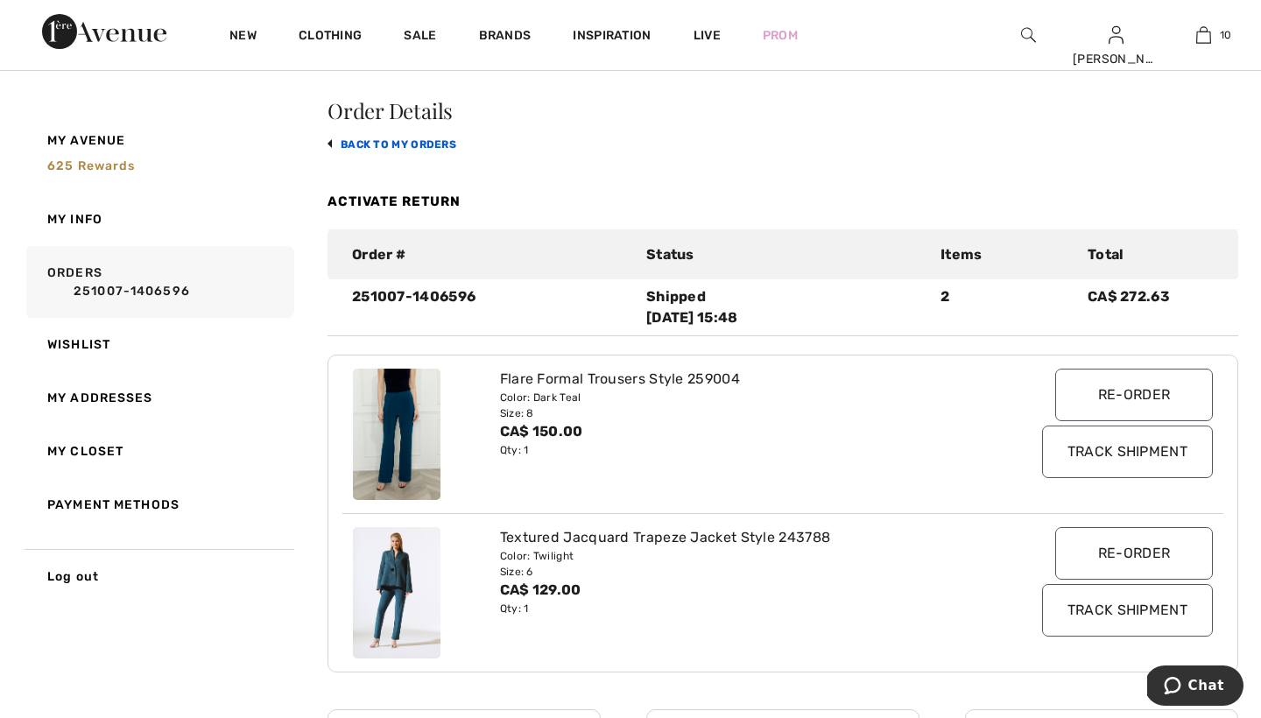
click at [390, 144] on link "back to My Orders" at bounding box center [391, 144] width 129 height 12
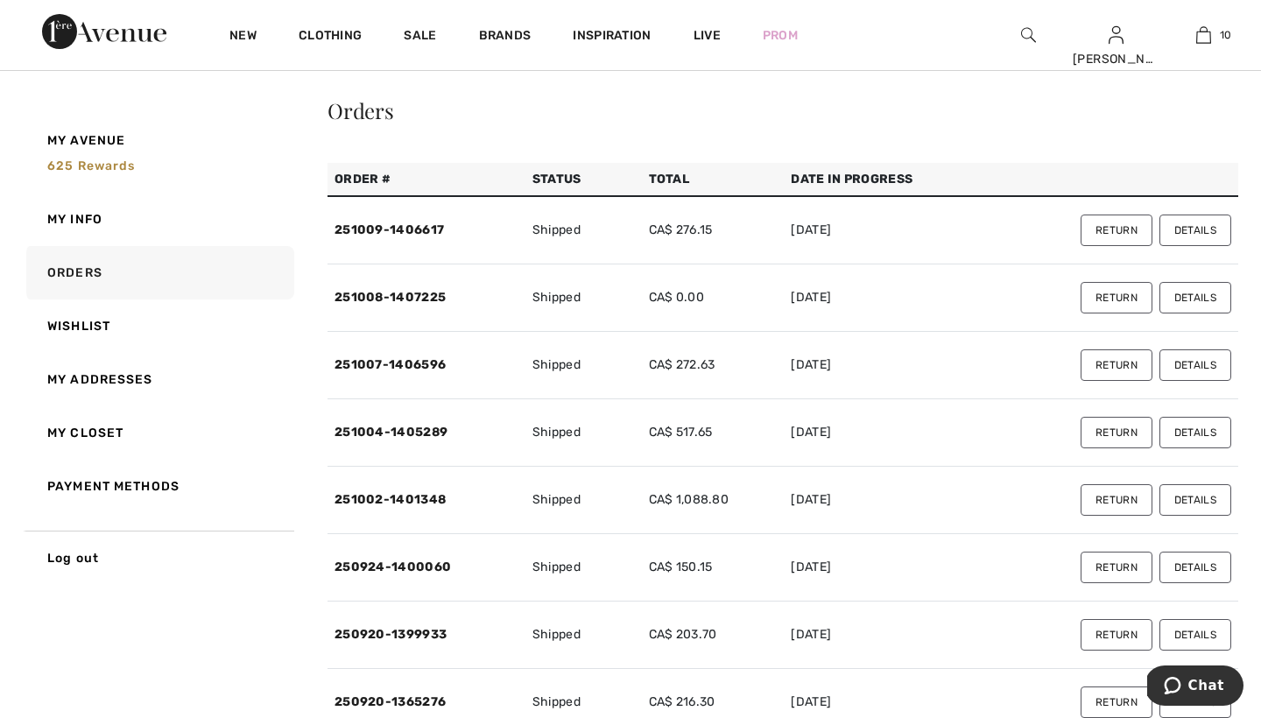
click at [1191, 228] on button "Details" at bounding box center [1195, 230] width 72 height 32
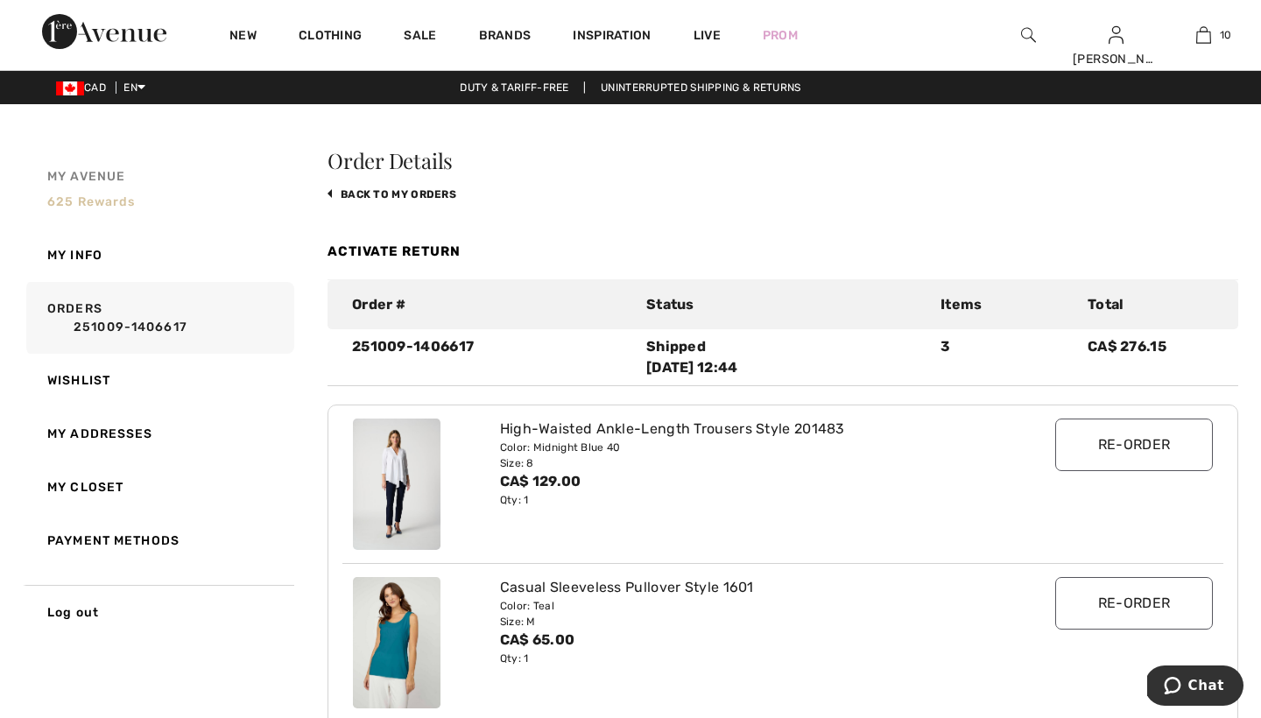
scroll to position [0, 0]
click at [406, 187] on div "Order Details back to My Orders Activate Return Order # Status Items Total 2510…" at bounding box center [782, 692] width 910 height 1085
click at [377, 188] on link "back to My Orders" at bounding box center [391, 194] width 129 height 12
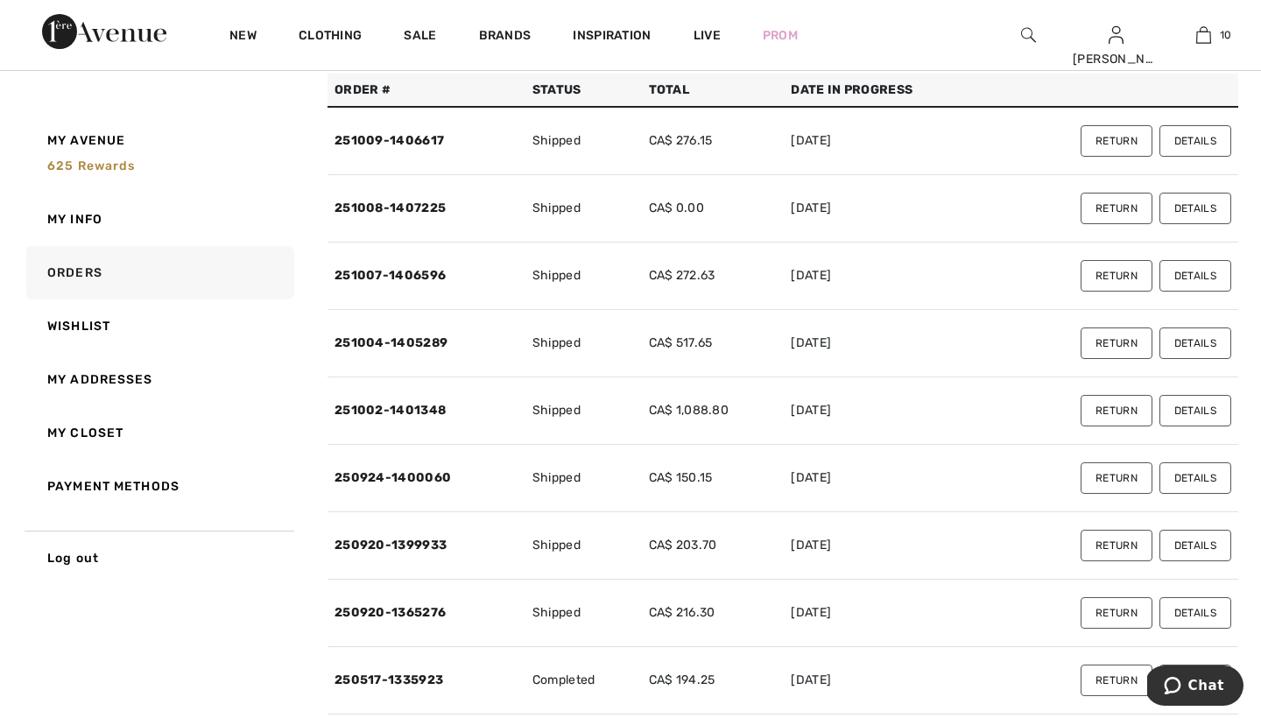
scroll to position [145, 0]
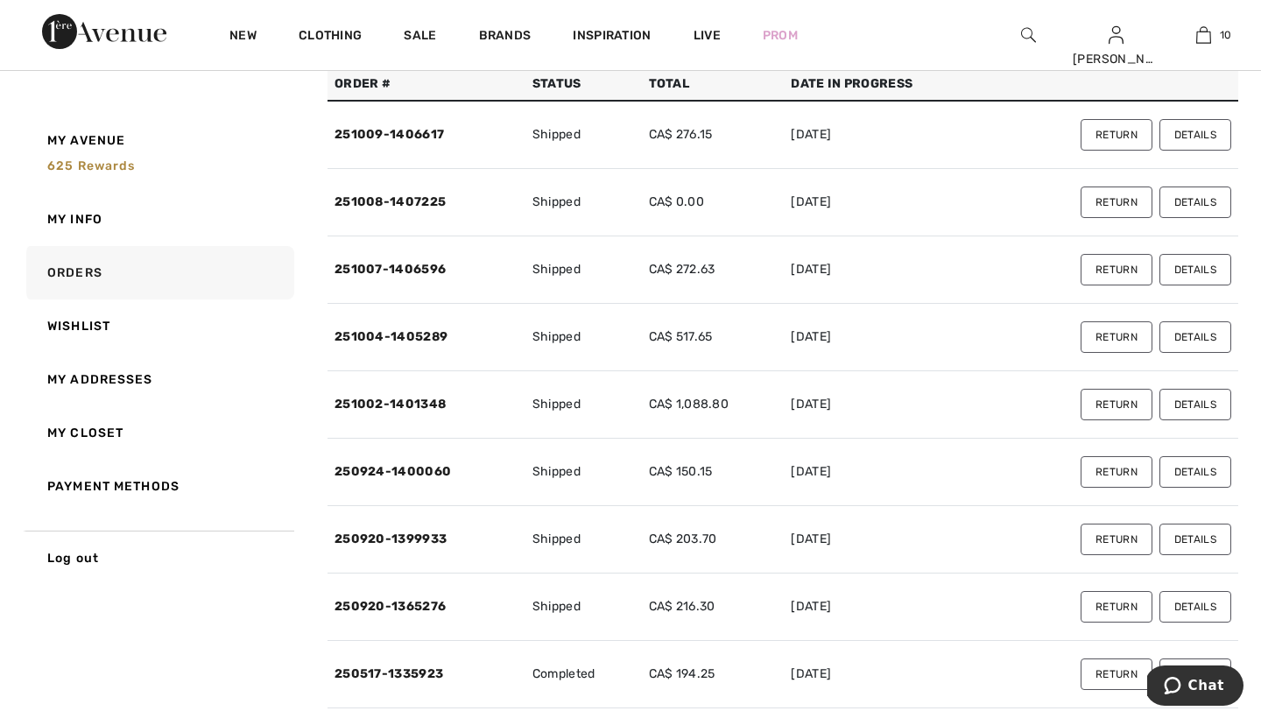
click at [1196, 341] on button "Details" at bounding box center [1195, 337] width 72 height 32
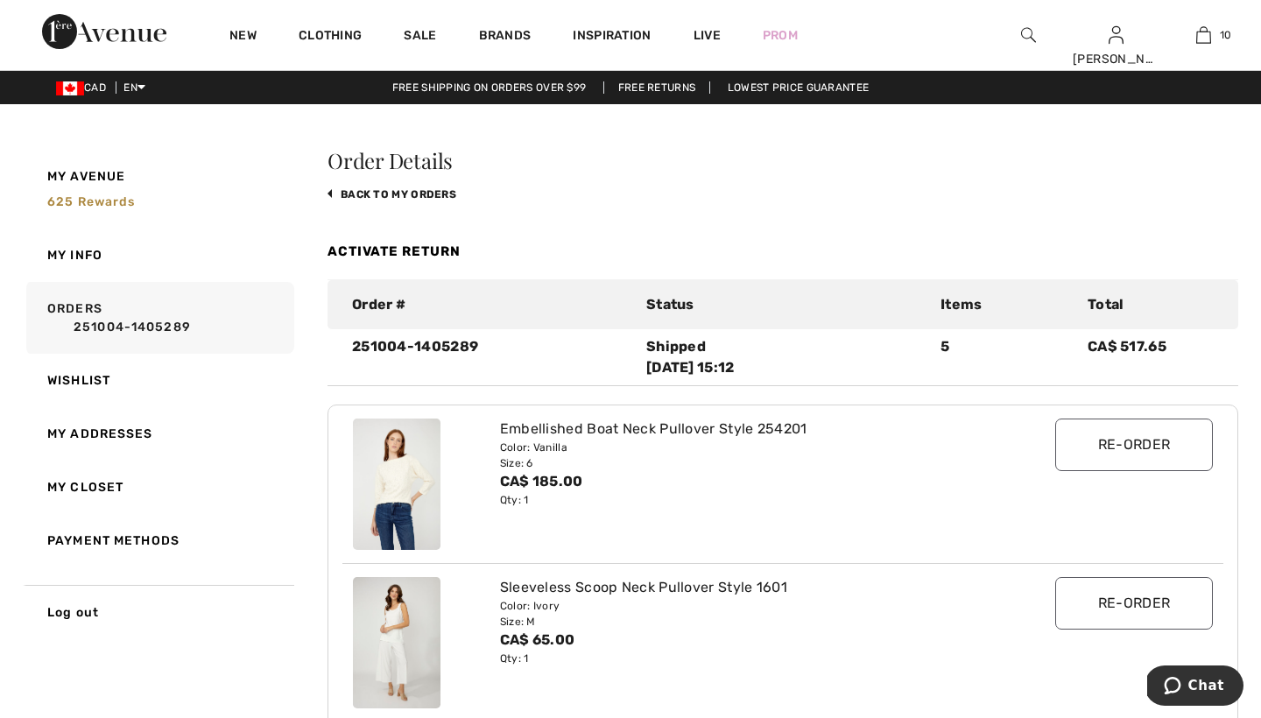
scroll to position [0, 0]
click at [418, 192] on link "back to My Orders" at bounding box center [391, 194] width 129 height 12
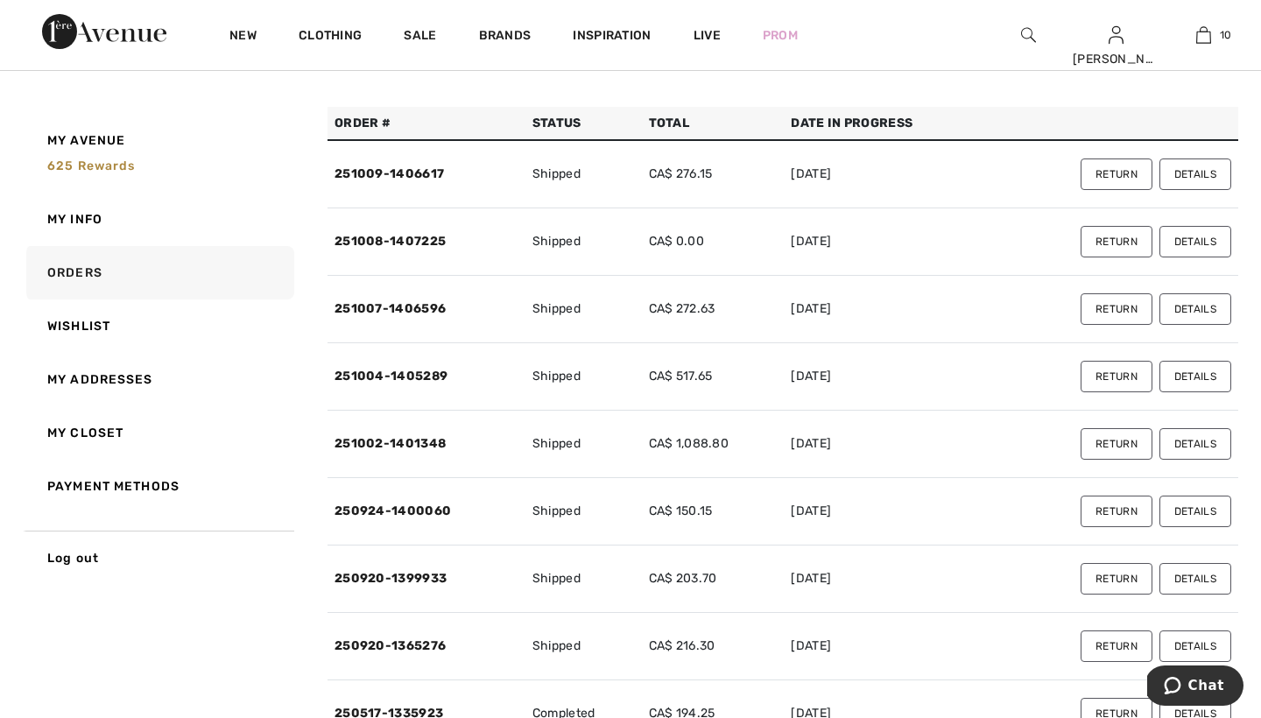
scroll to position [172, 0]
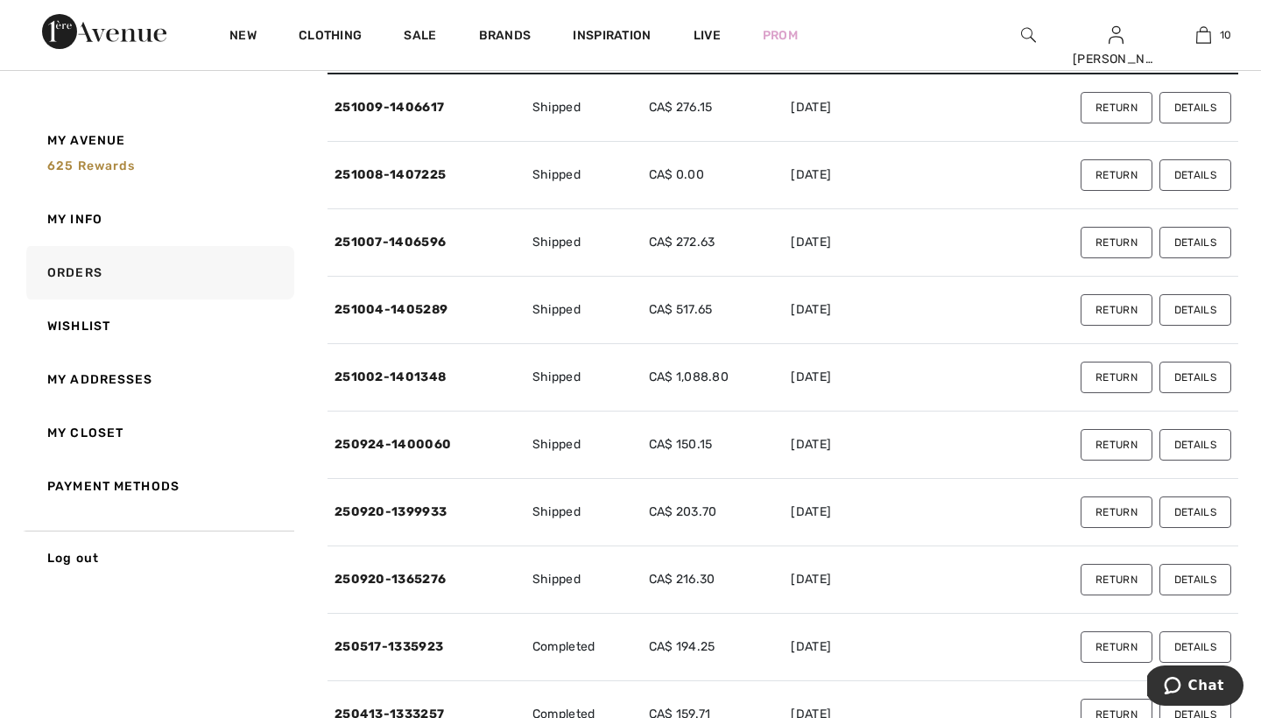
click at [1192, 376] on button "Details" at bounding box center [1195, 378] width 72 height 32
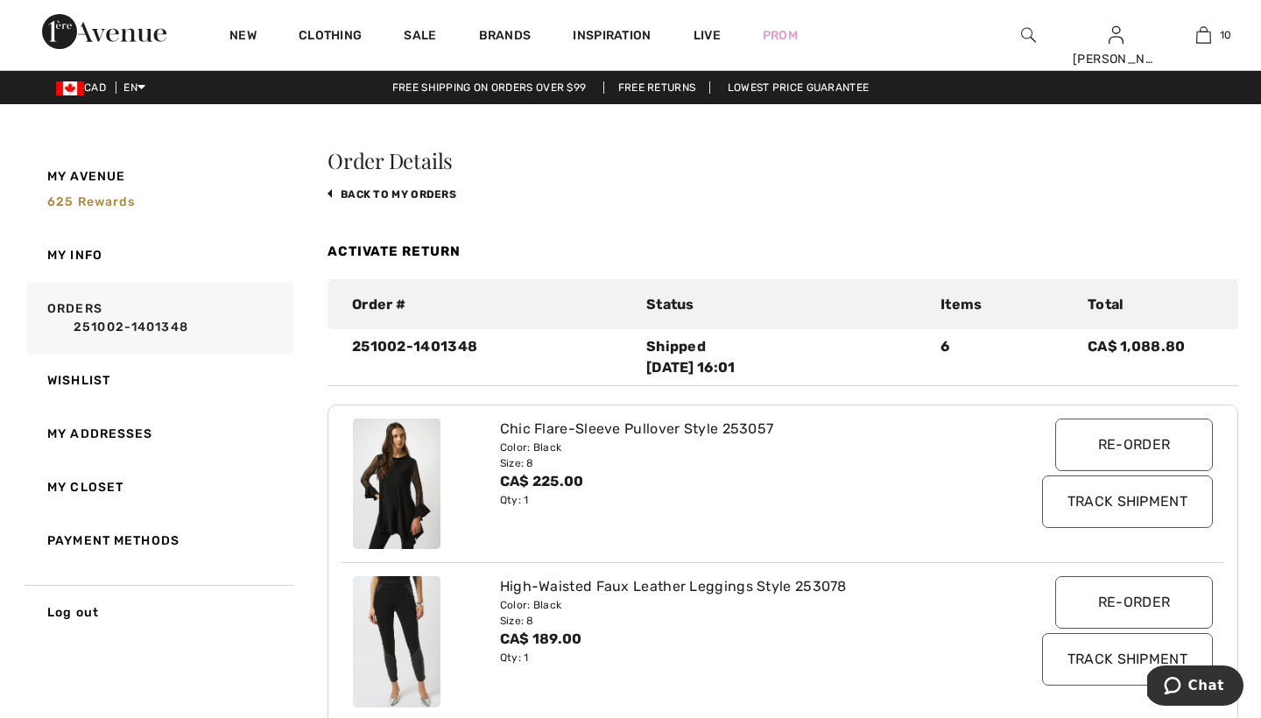
scroll to position [0, 0]
click at [426, 189] on link "back to My Orders" at bounding box center [391, 194] width 129 height 12
